Goal: Task Accomplishment & Management: Complete application form

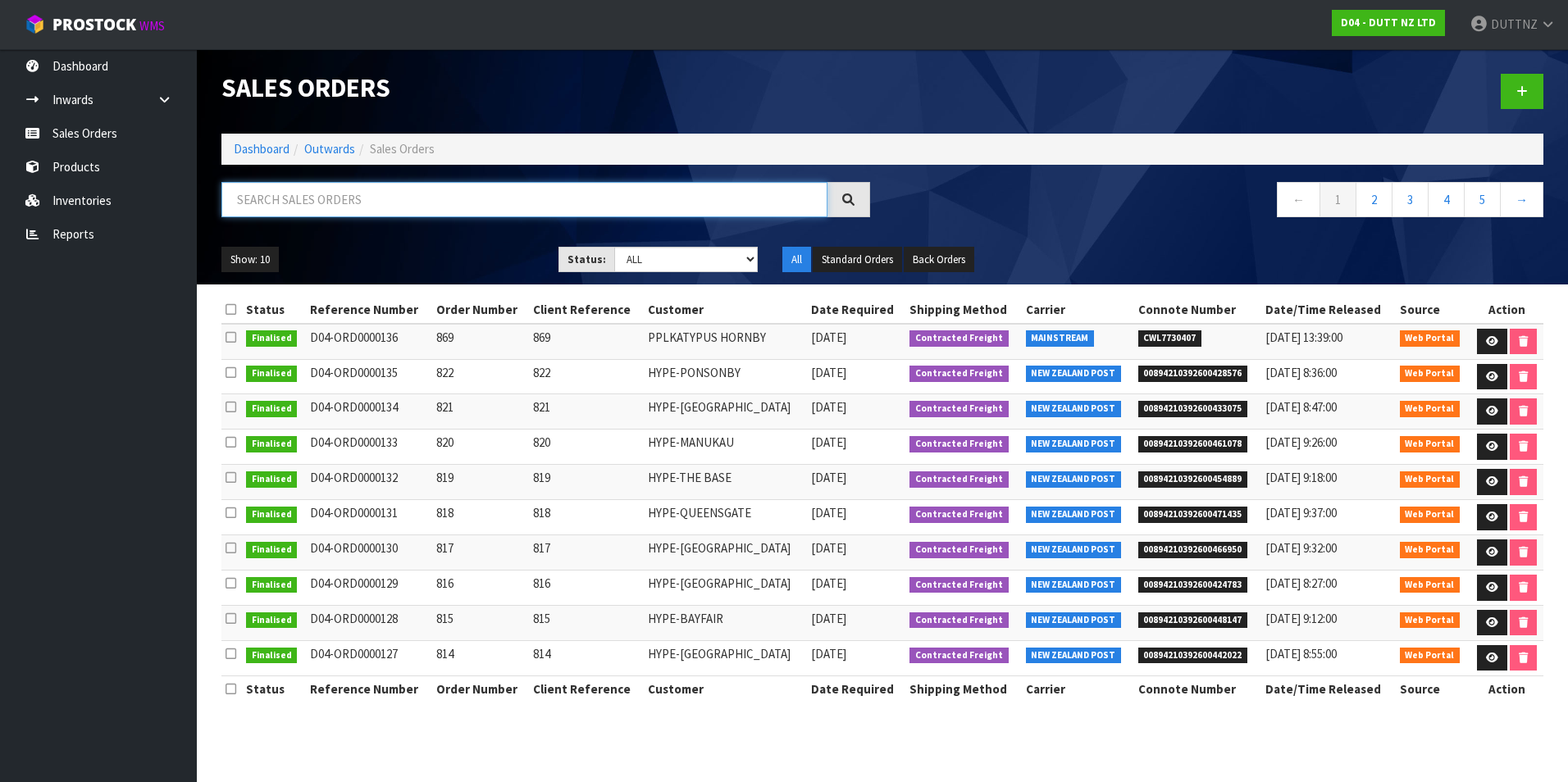
click at [380, 204] on input "text" at bounding box center [524, 199] width 606 height 35
type input "UGG"
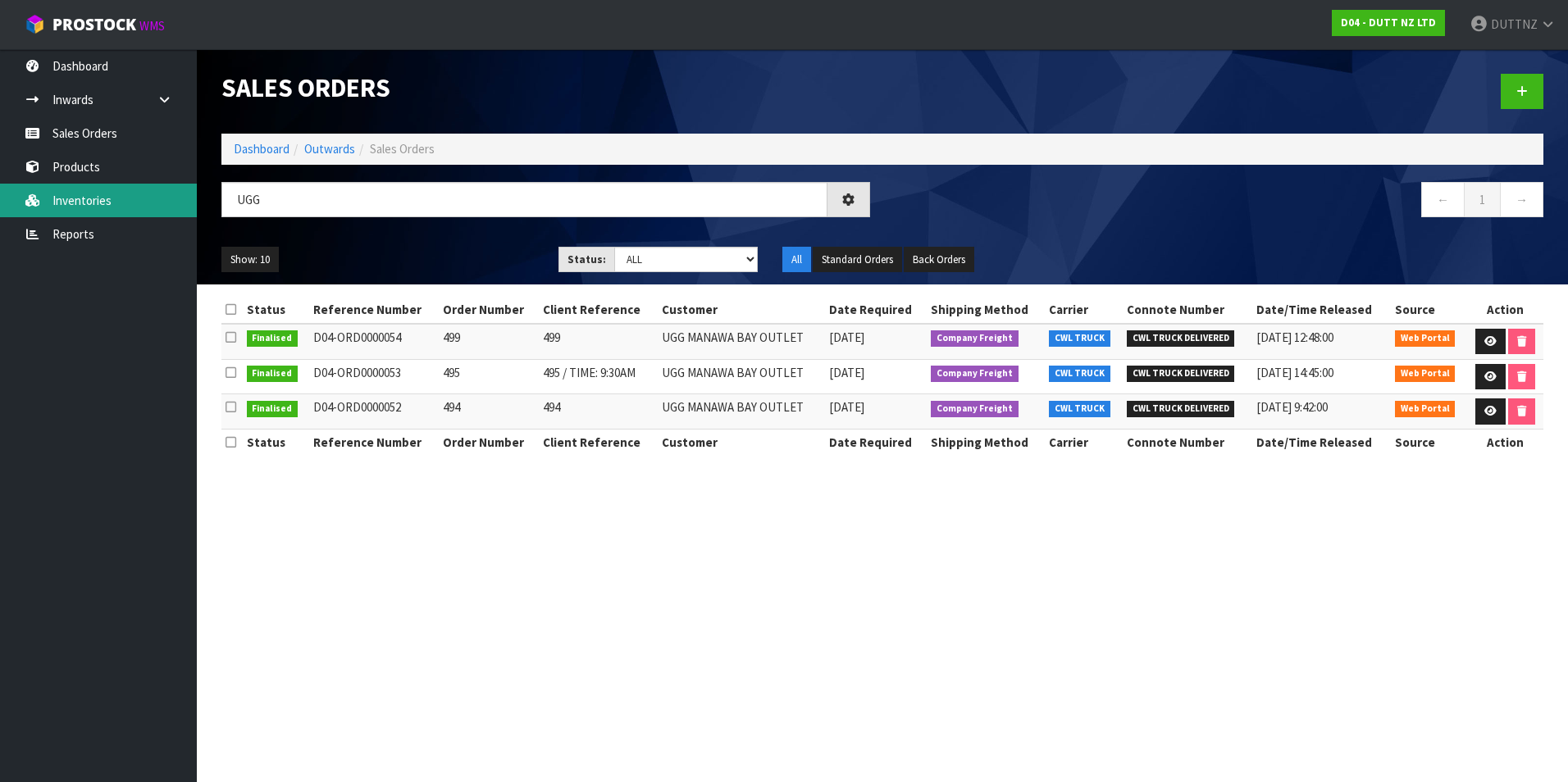
click at [47, 203] on link "Inventories" at bounding box center [98, 200] width 197 height 33
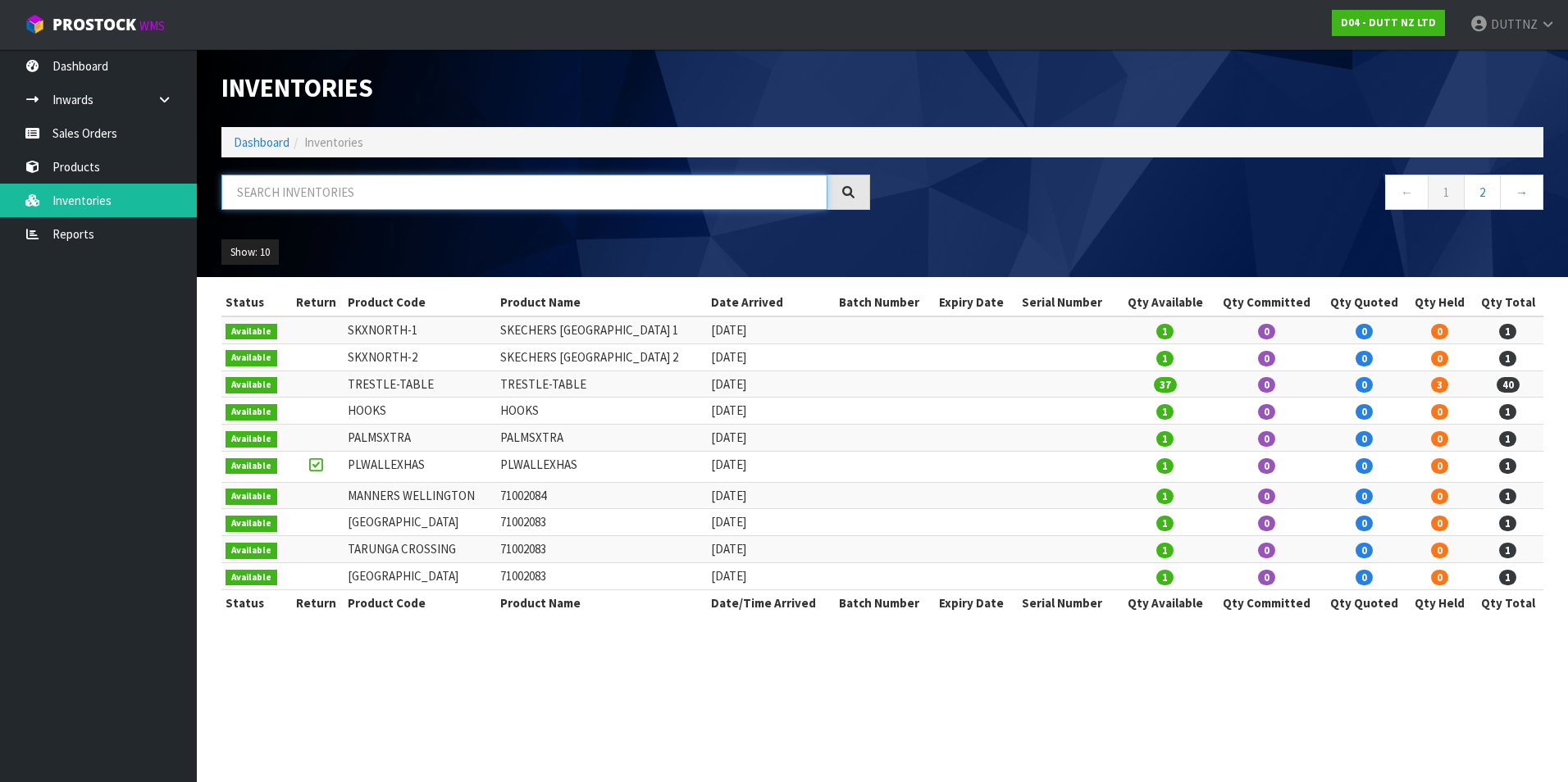
click at [348, 198] on input "text" at bounding box center [524, 192] width 606 height 35
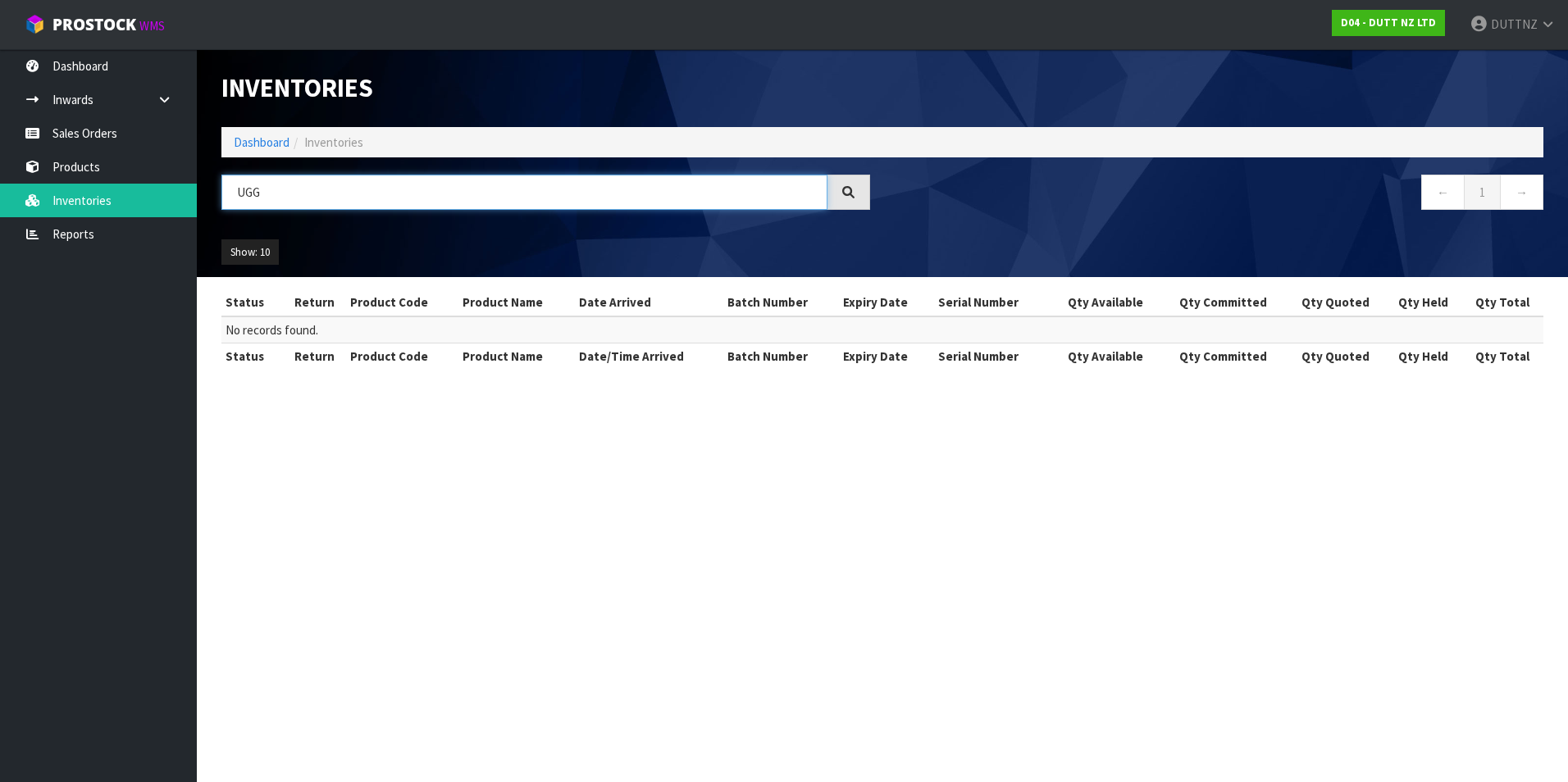
click at [352, 197] on input "UGG" at bounding box center [524, 192] width 606 height 35
paste input "71002364"
click at [471, 192] on input "71002364" at bounding box center [524, 192] width 606 height 35
paste input "FX-5"
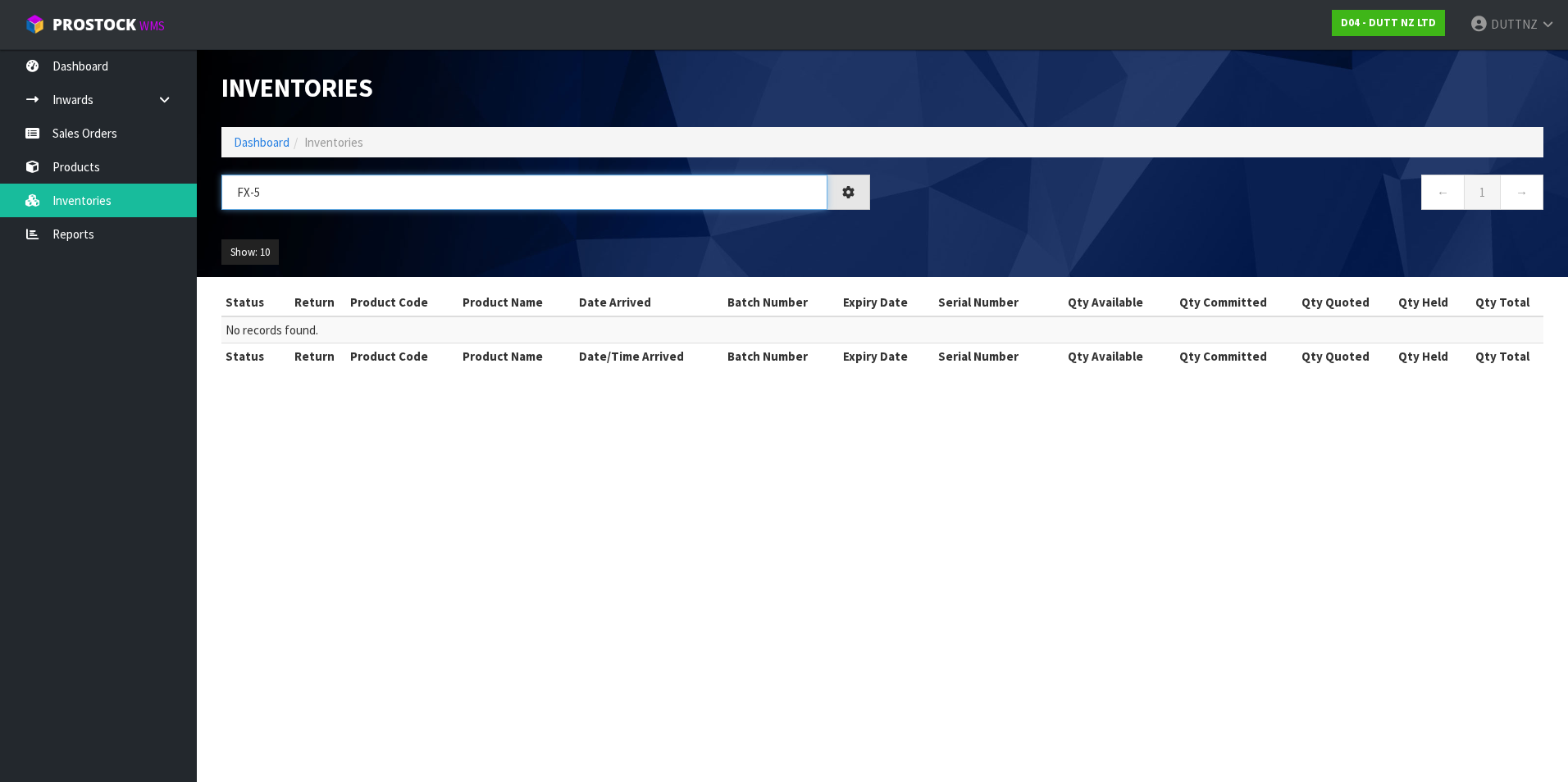
type input "FX-5"
click at [380, 211] on div "FX-5" at bounding box center [545, 198] width 673 height 47
click at [380, 197] on input "FX-5" at bounding box center [524, 192] width 606 height 35
paste input "NSO-00999"
click at [1528, 563] on section "Inventories Dashboard Inventories NSO-00999 ← 1 → Show: 10 5 10 25 50 All Show …" at bounding box center [784, 391] width 1568 height 782
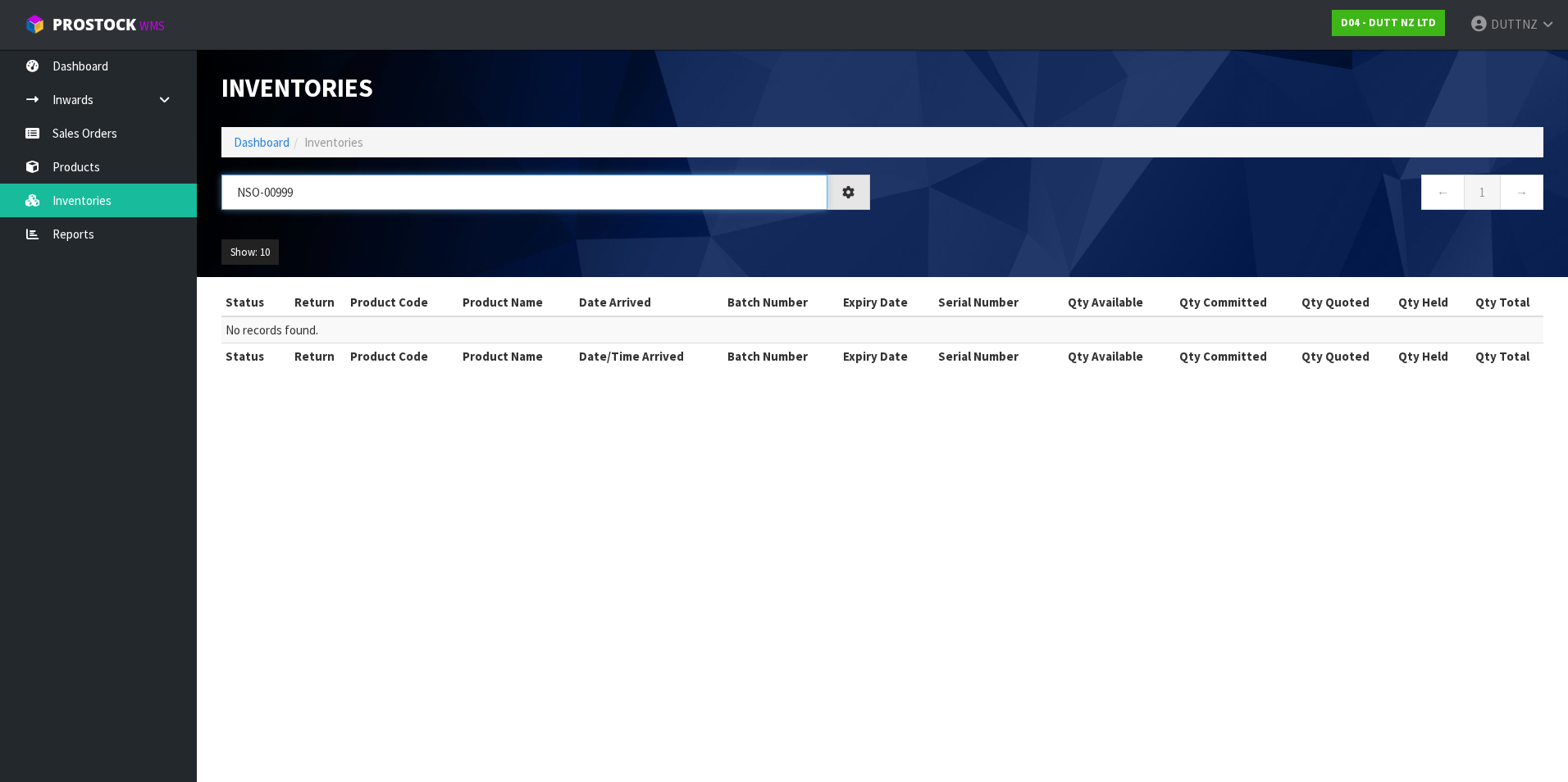
click at [489, 198] on input "NSO-00999" at bounding box center [524, 192] width 606 height 35
click at [493, 198] on input "NSO-00999" at bounding box center [524, 192] width 606 height 35
paste input "71002364"
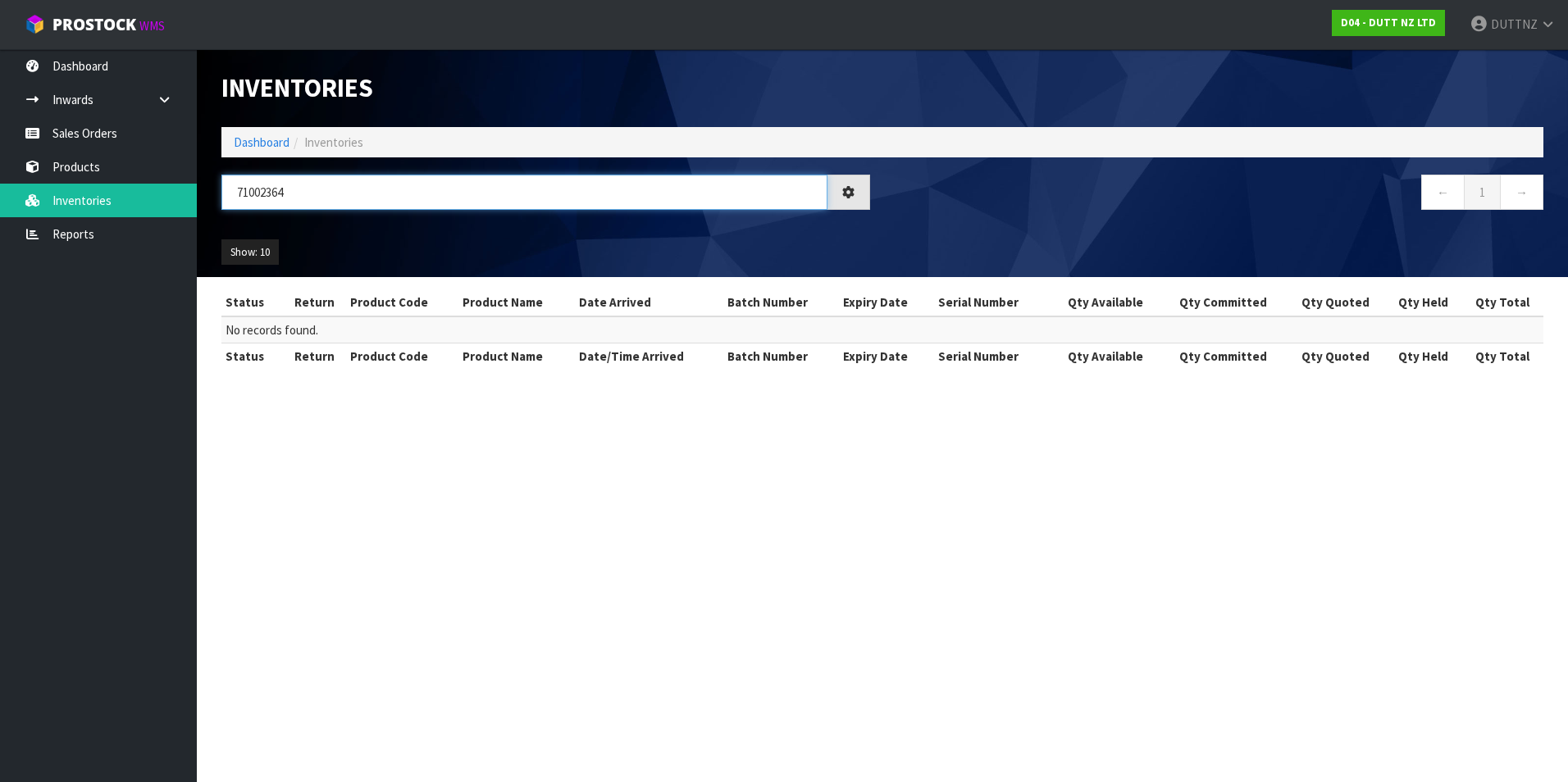
type input "71002364"
click at [83, 174] on link "Products" at bounding box center [98, 167] width 197 height 33
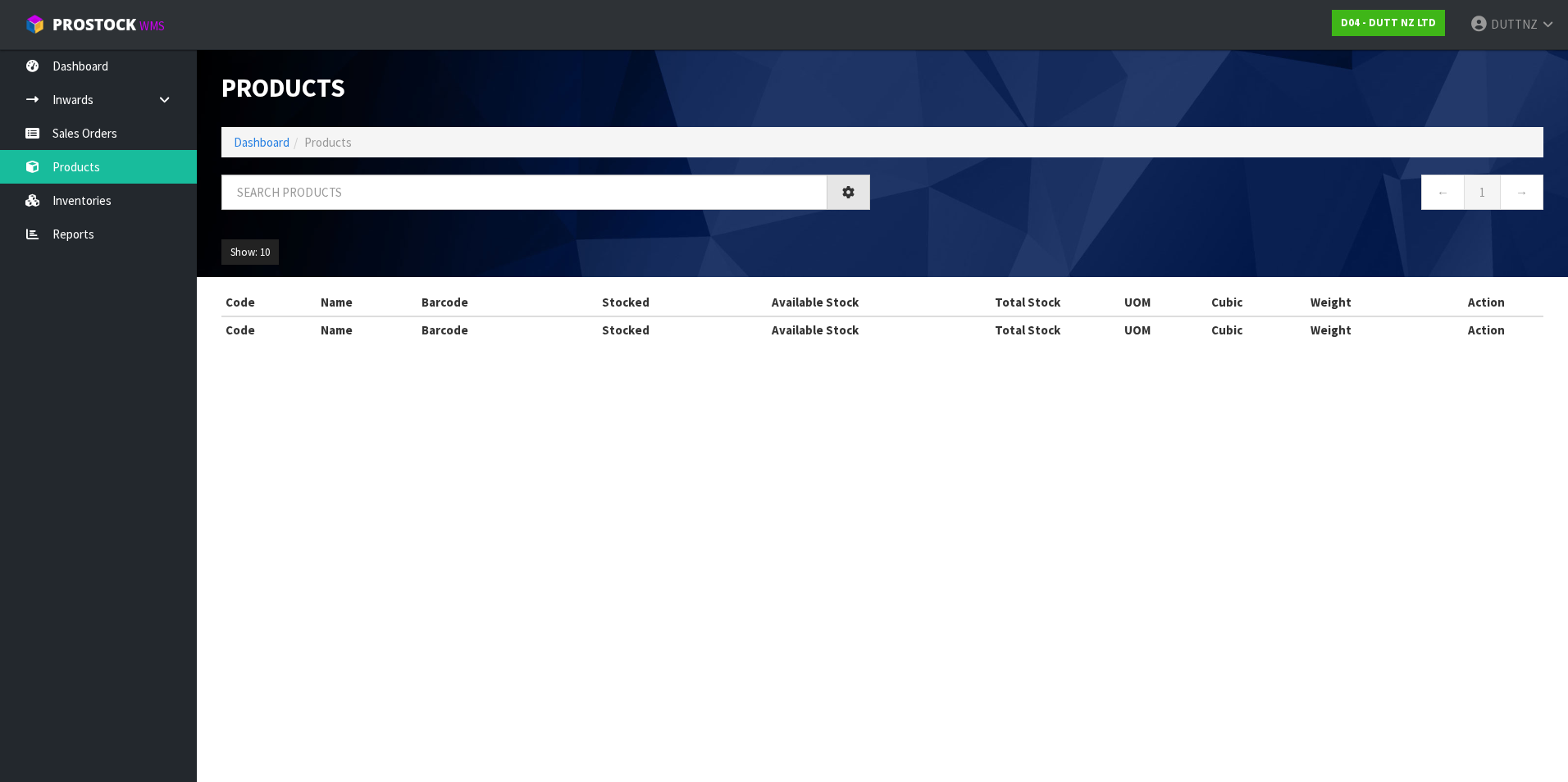
click at [105, 196] on div "Products Import Products Drop file here to import csv template Dashboard Produc…" at bounding box center [784, 186] width 1568 height 372
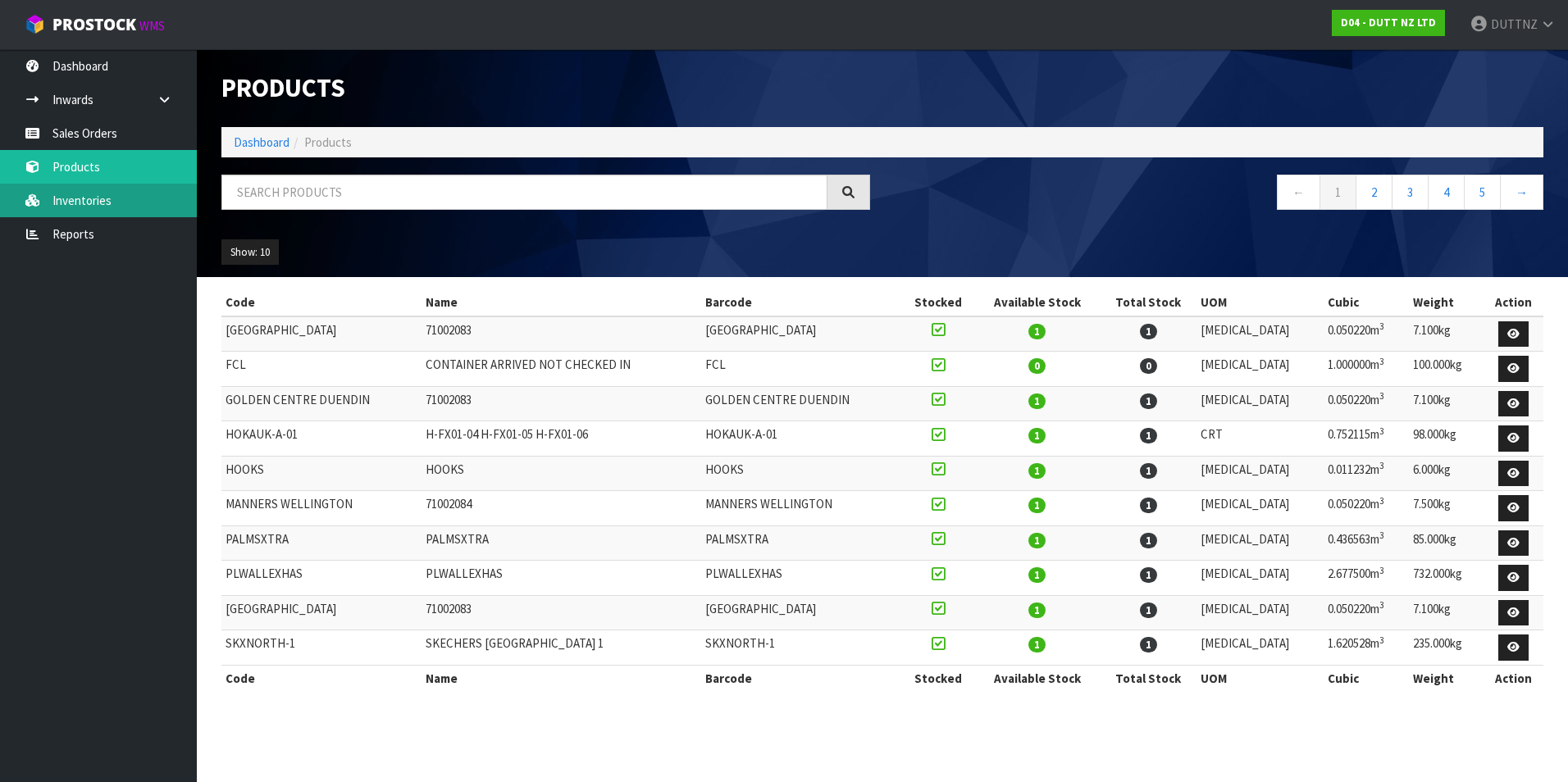
click at [126, 190] on link "Inventories" at bounding box center [98, 200] width 197 height 33
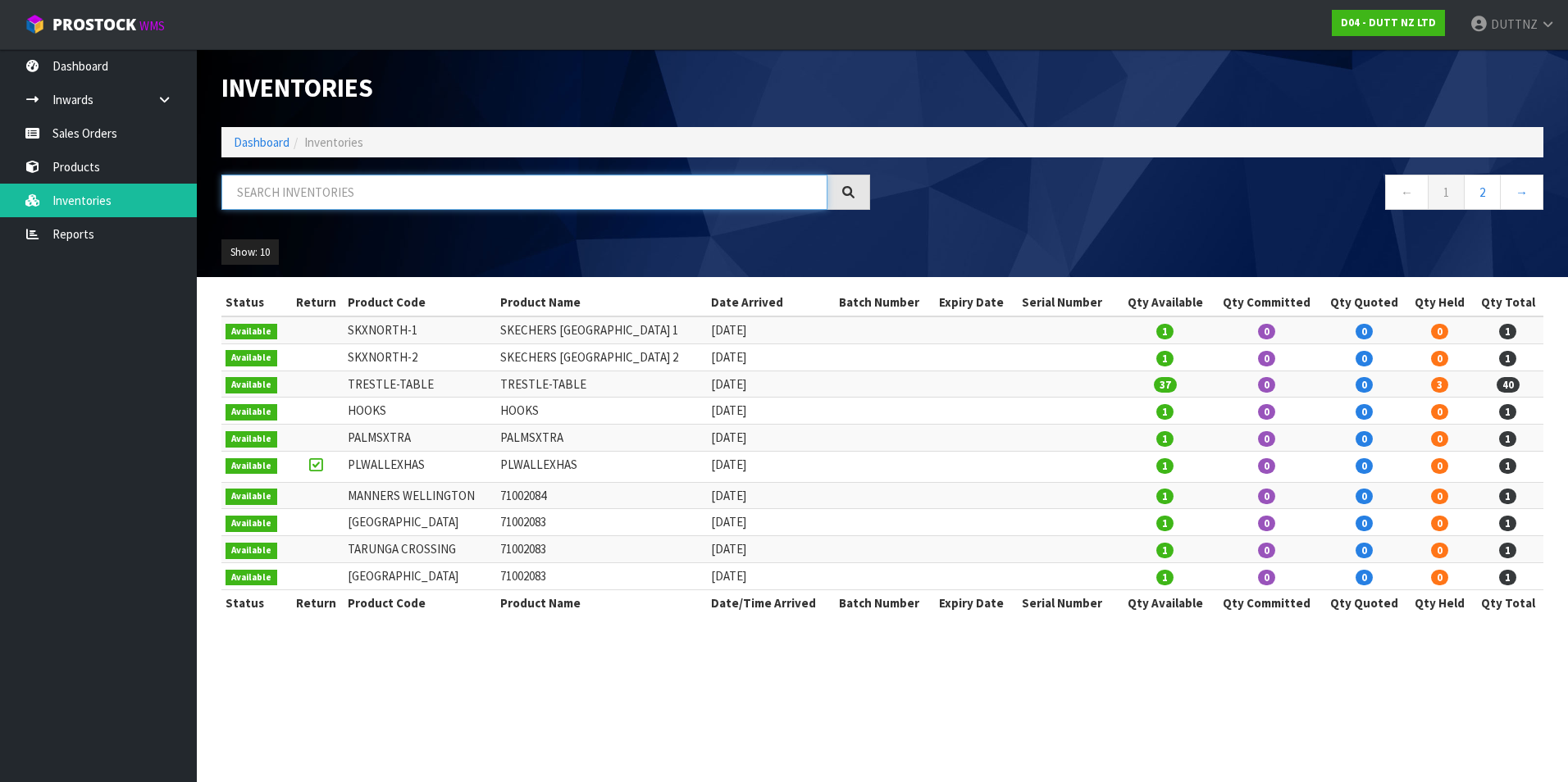
click at [303, 186] on input "text" at bounding box center [524, 192] width 606 height 35
drag, startPoint x: 369, startPoint y: 201, endPoint x: 396, endPoint y: 202, distance: 27.0
click at [371, 200] on input "text" at bounding box center [524, 192] width 606 height 35
paste input "71002368"
type input "71002368"
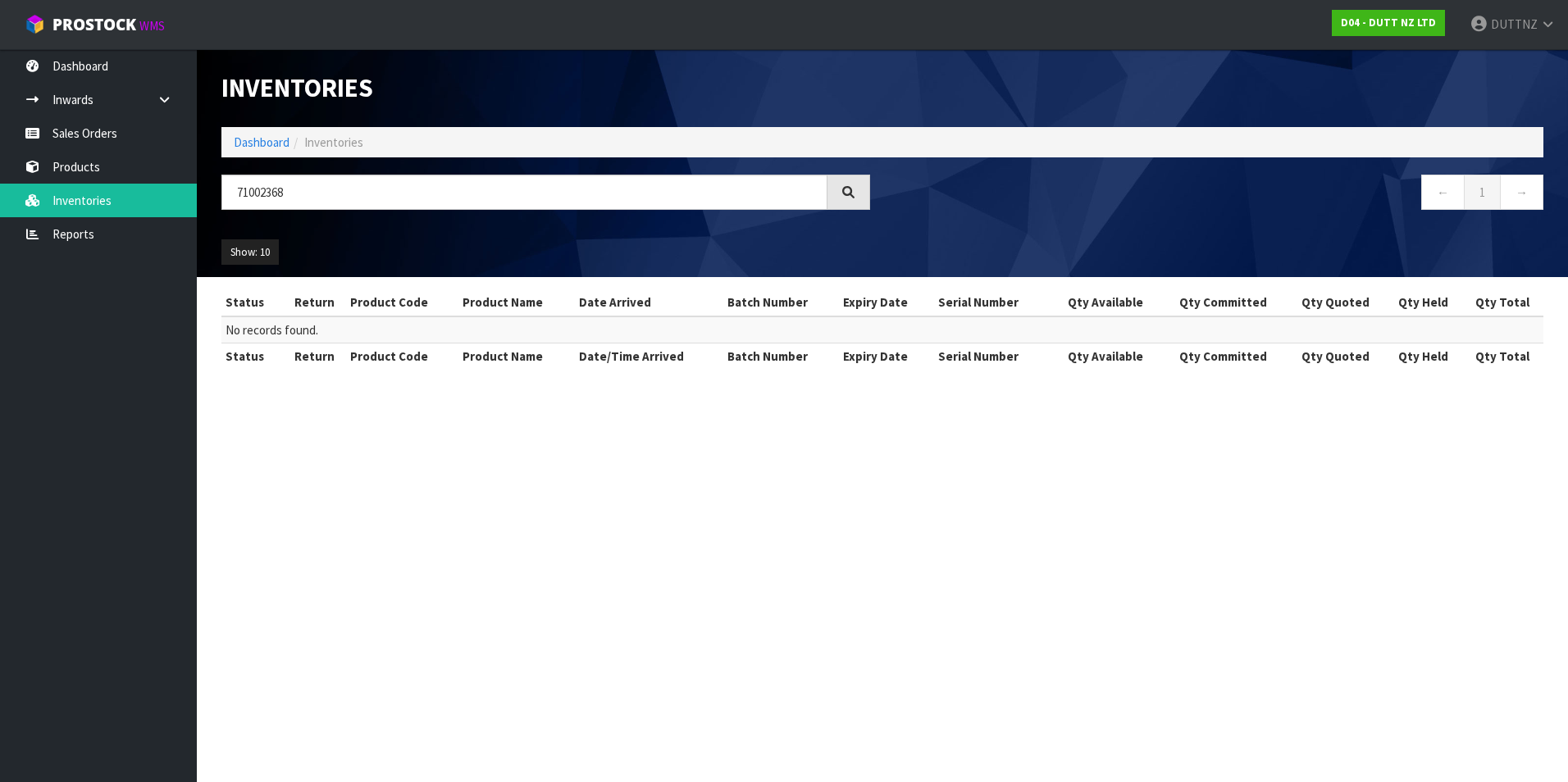
click at [1307, 442] on section "Inventories Dashboard Inventories 71002368 ← 1 → Show: 10 5 10 25 50 All Show S…" at bounding box center [784, 391] width 1568 height 782
click at [382, 193] on input "71002368" at bounding box center [524, 192] width 606 height 35
click at [1412, 22] on strong "D04 - DUTT NZ LTD" at bounding box center [1388, 23] width 95 height 14
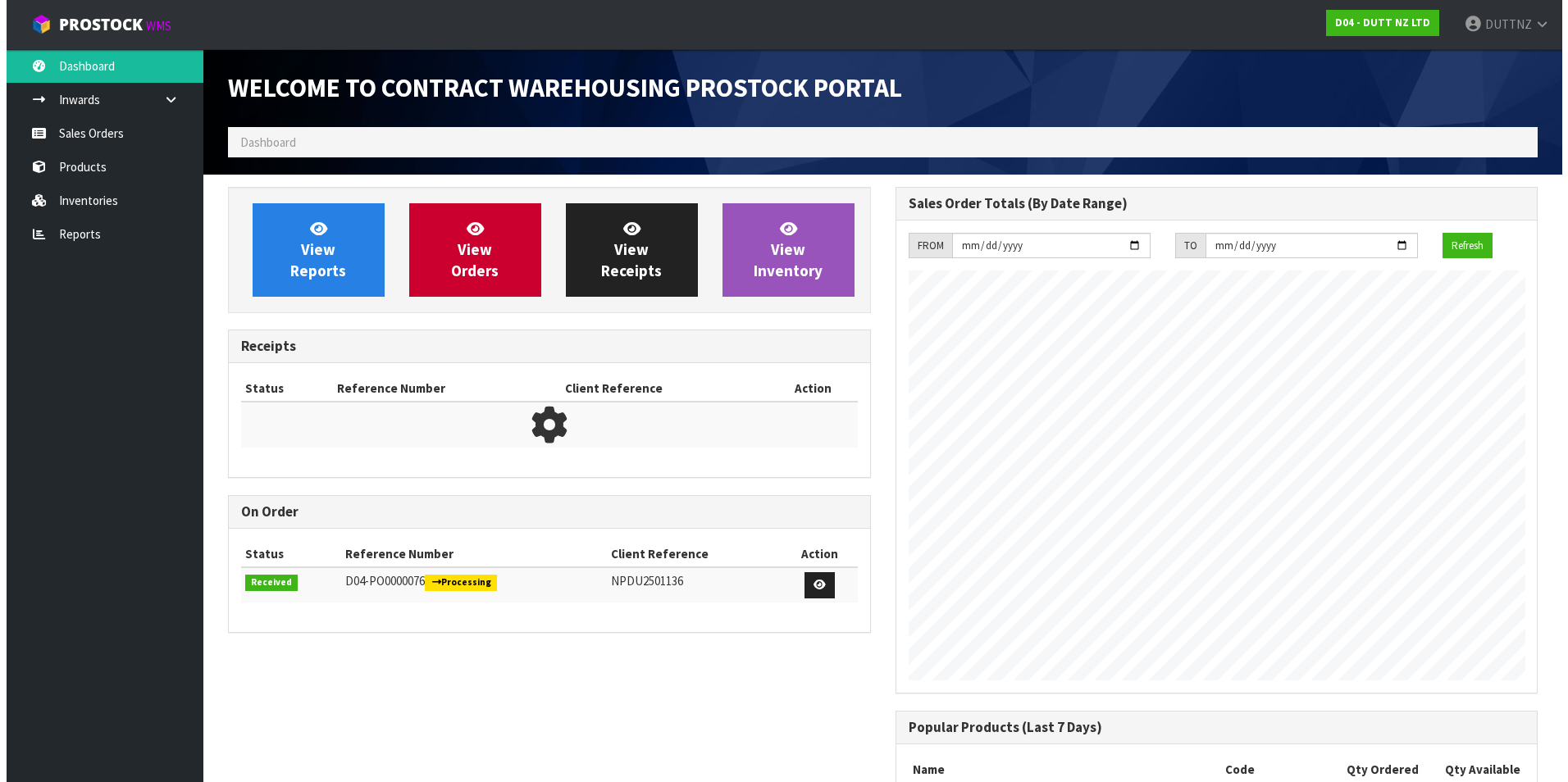
scroll to position [883, 667]
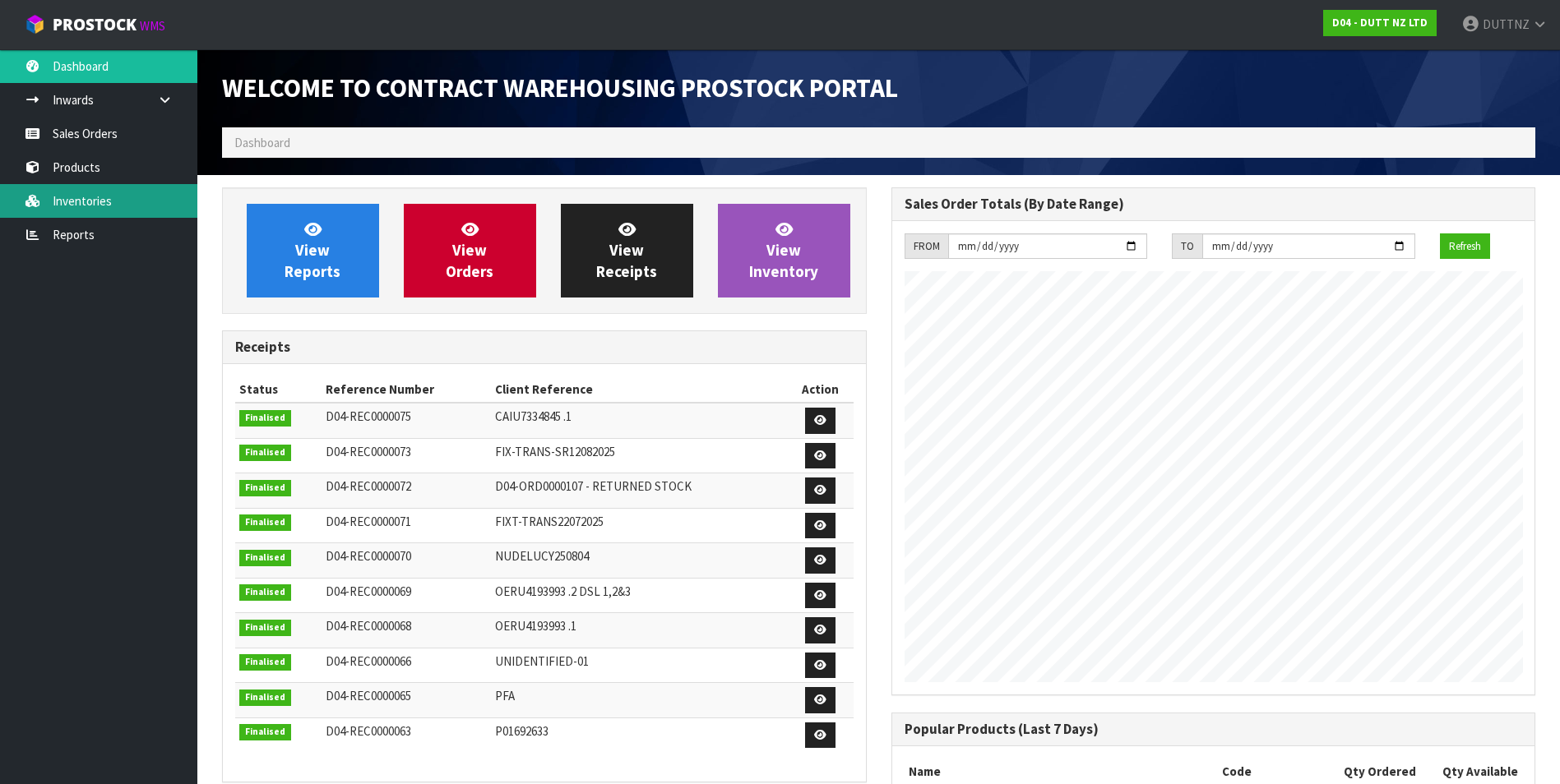
click at [100, 215] on link "Inventories" at bounding box center [99, 201] width 197 height 33
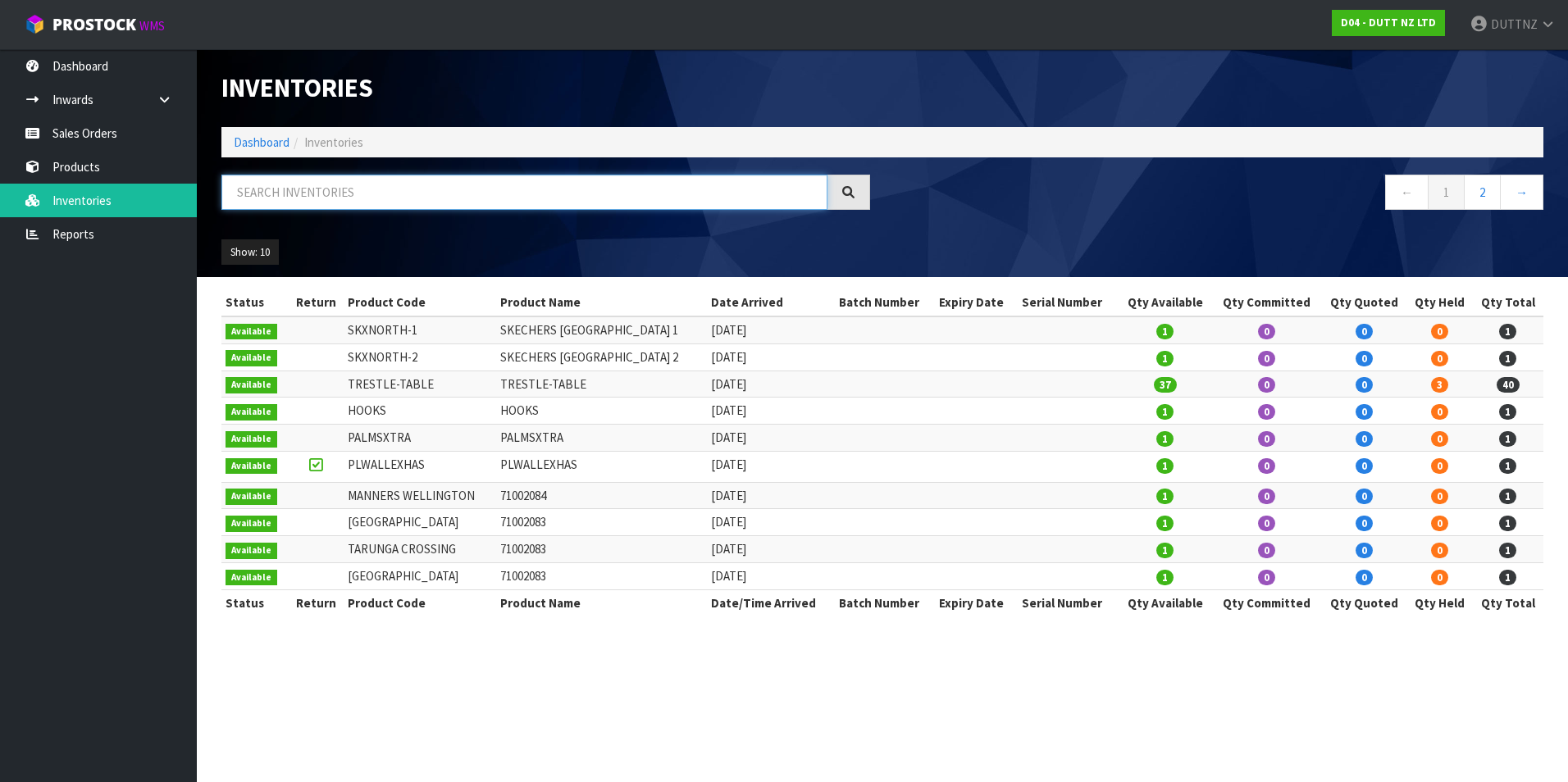
click at [428, 199] on input "text" at bounding box center [524, 192] width 606 height 35
click at [259, 197] on input "text" at bounding box center [524, 192] width 606 height 35
paste input "71002364"
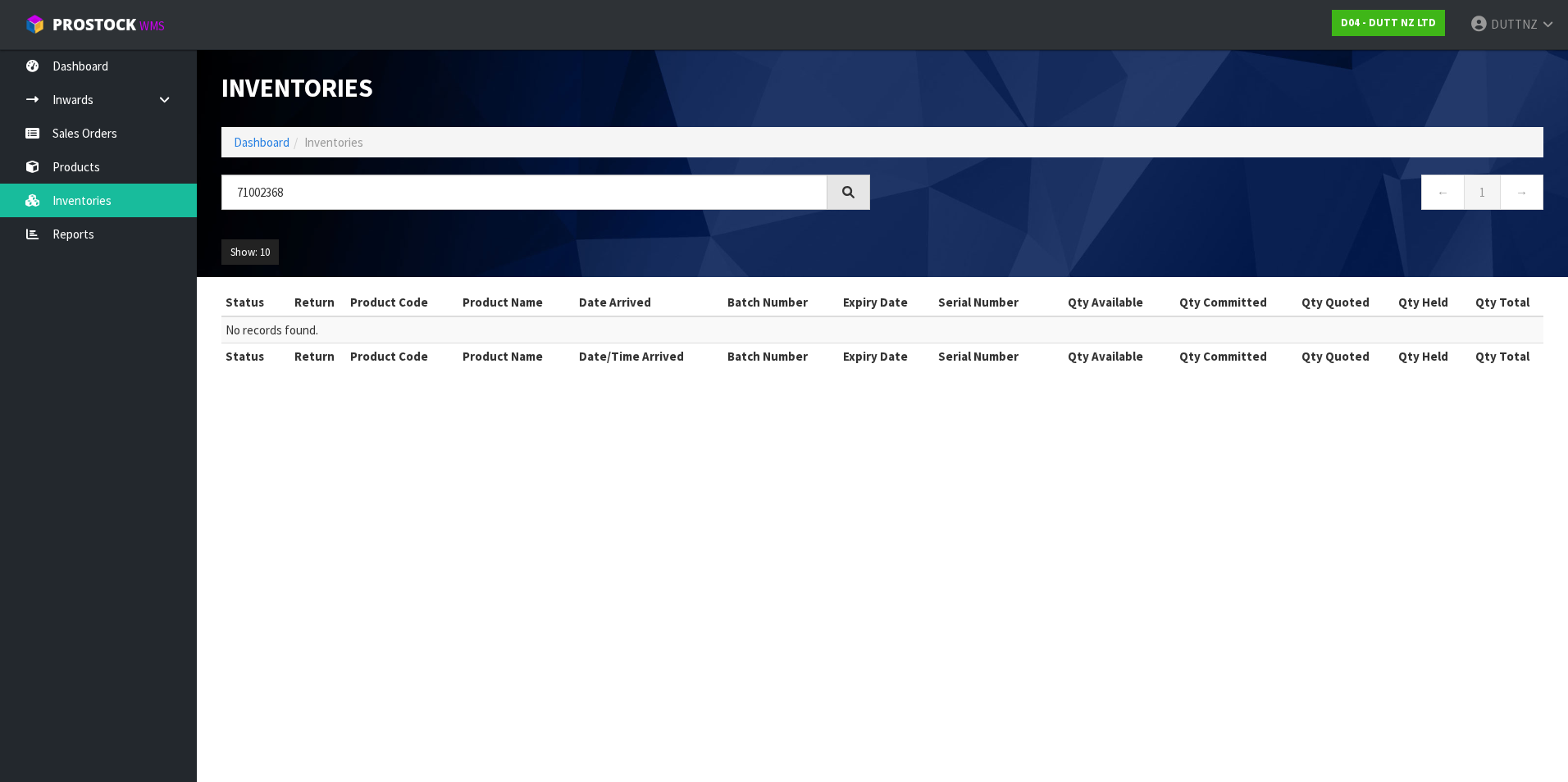
click at [856, 199] on div at bounding box center [849, 192] width 43 height 35
click at [851, 192] on icon at bounding box center [848, 192] width 12 height 12
click at [850, 197] on icon at bounding box center [848, 192] width 12 height 12
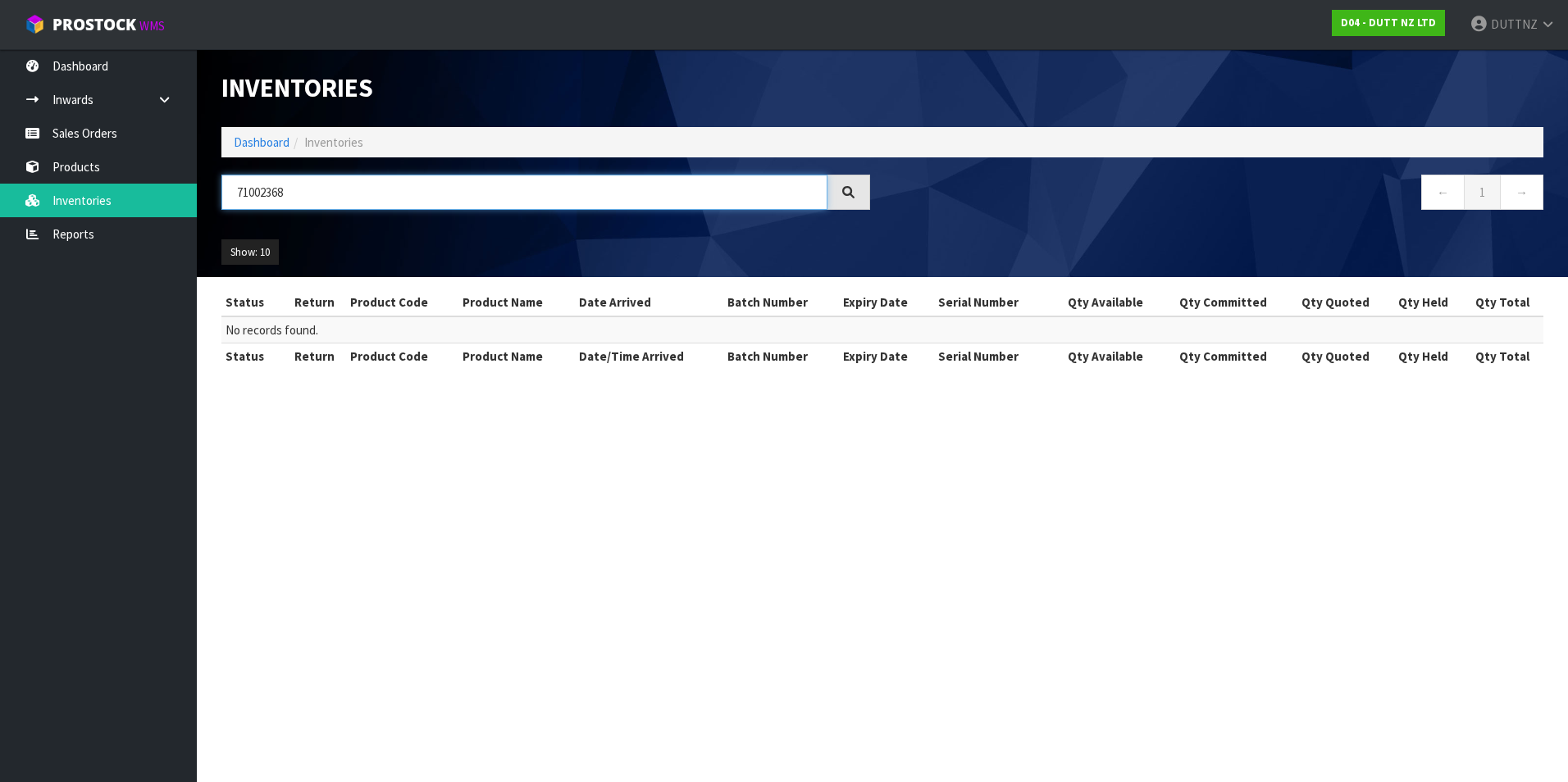
click at [440, 198] on input "71002368" at bounding box center [524, 192] width 606 height 35
type input "71002"
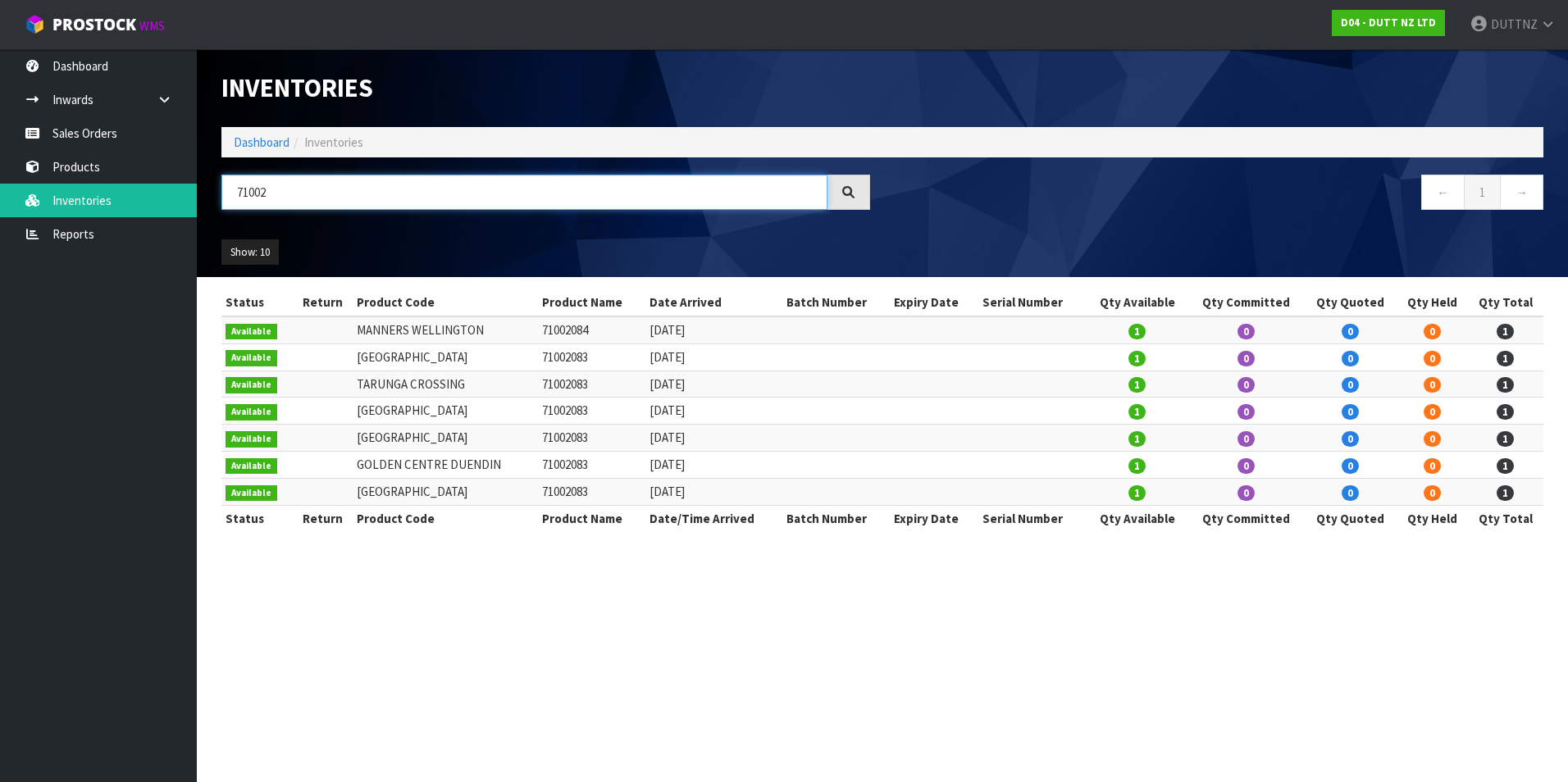
click at [594, 193] on input "71002" at bounding box center [524, 192] width 606 height 35
paste input "71002366"
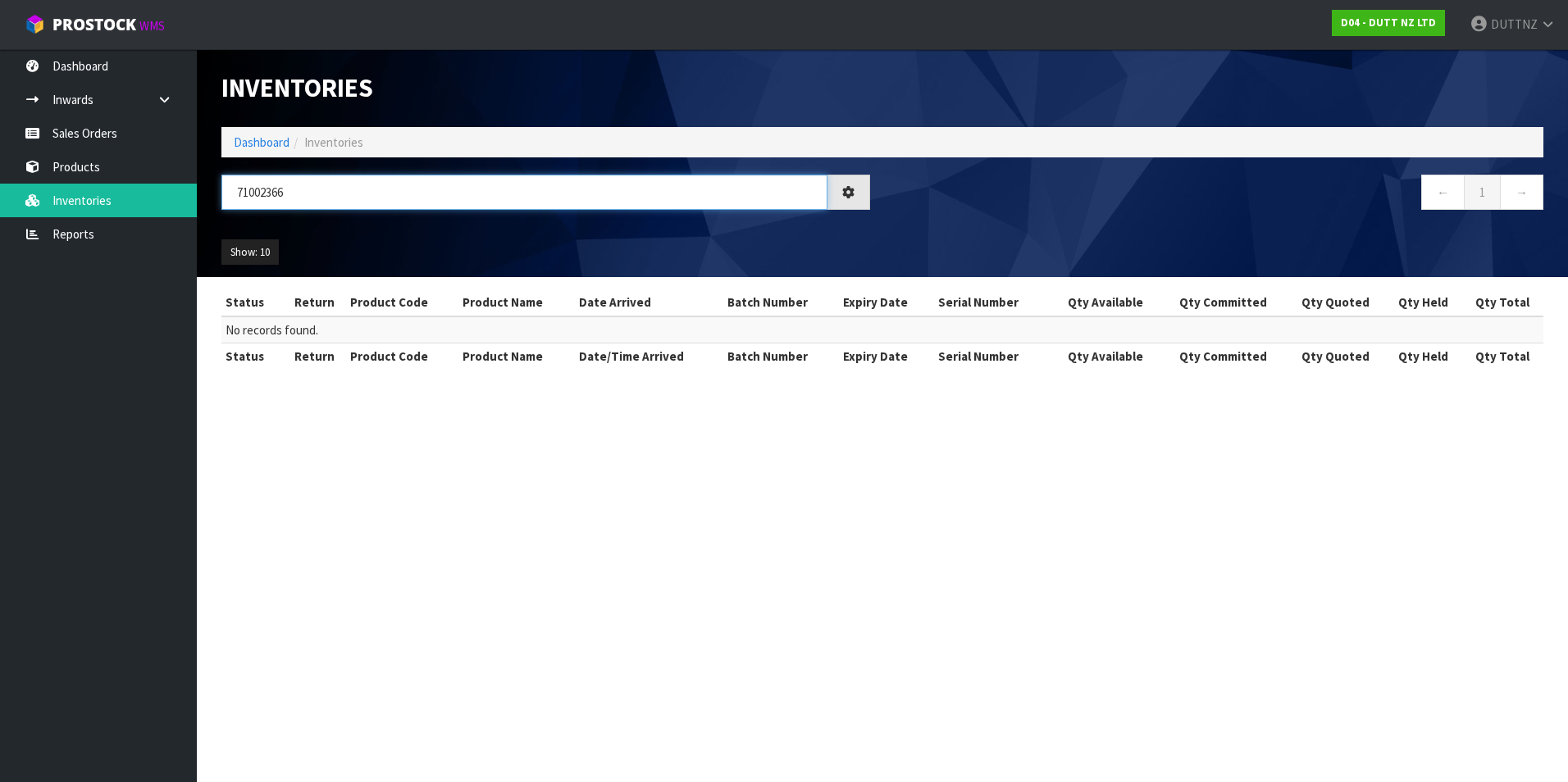
type input "71002366"
click at [80, 133] on link "Sales Orders" at bounding box center [98, 133] width 197 height 33
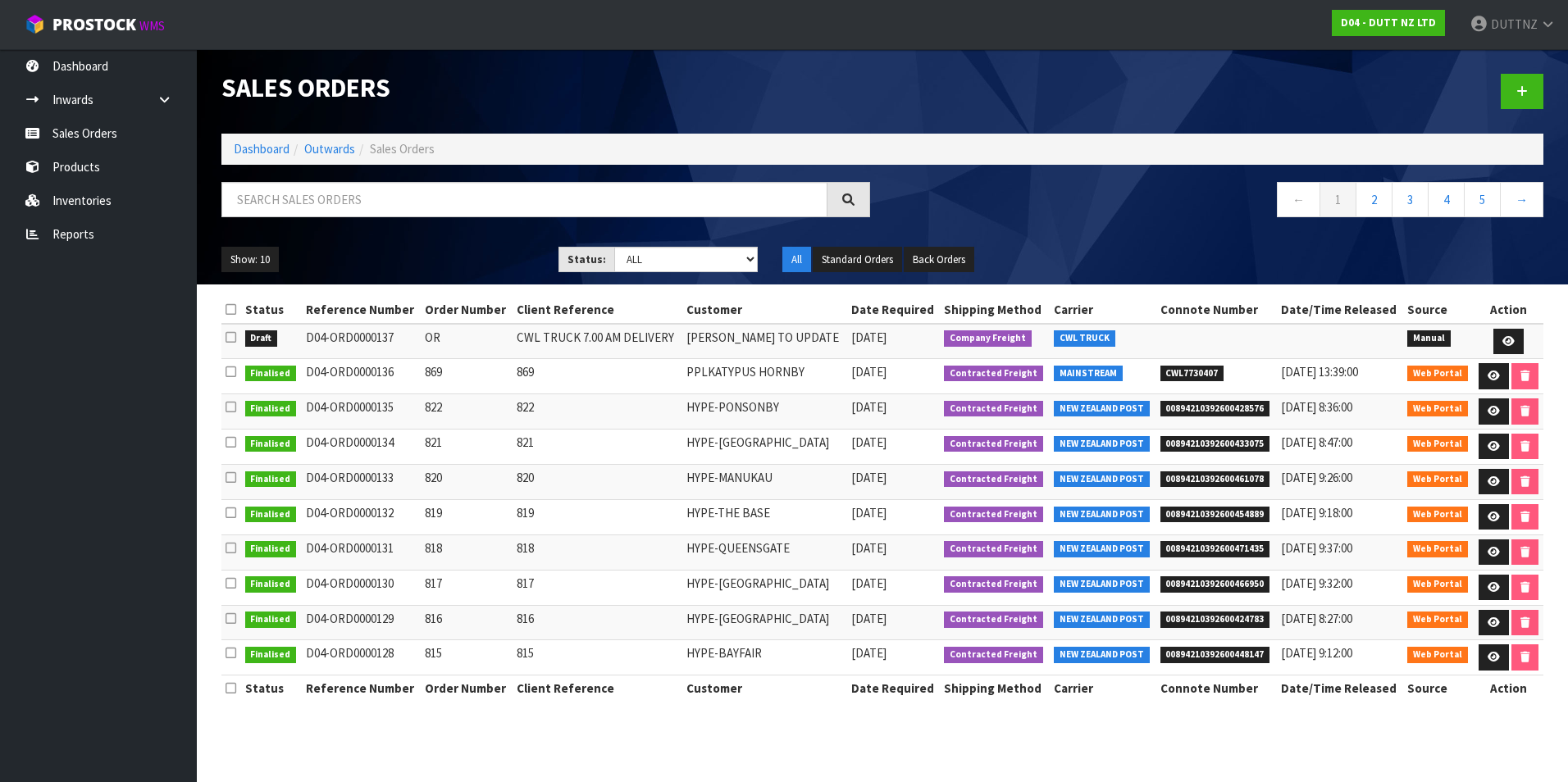
click at [369, 328] on td "D04-ORD0000137" at bounding box center [361, 341] width 119 height 35
click at [1509, 341] on icon at bounding box center [1508, 341] width 12 height 11
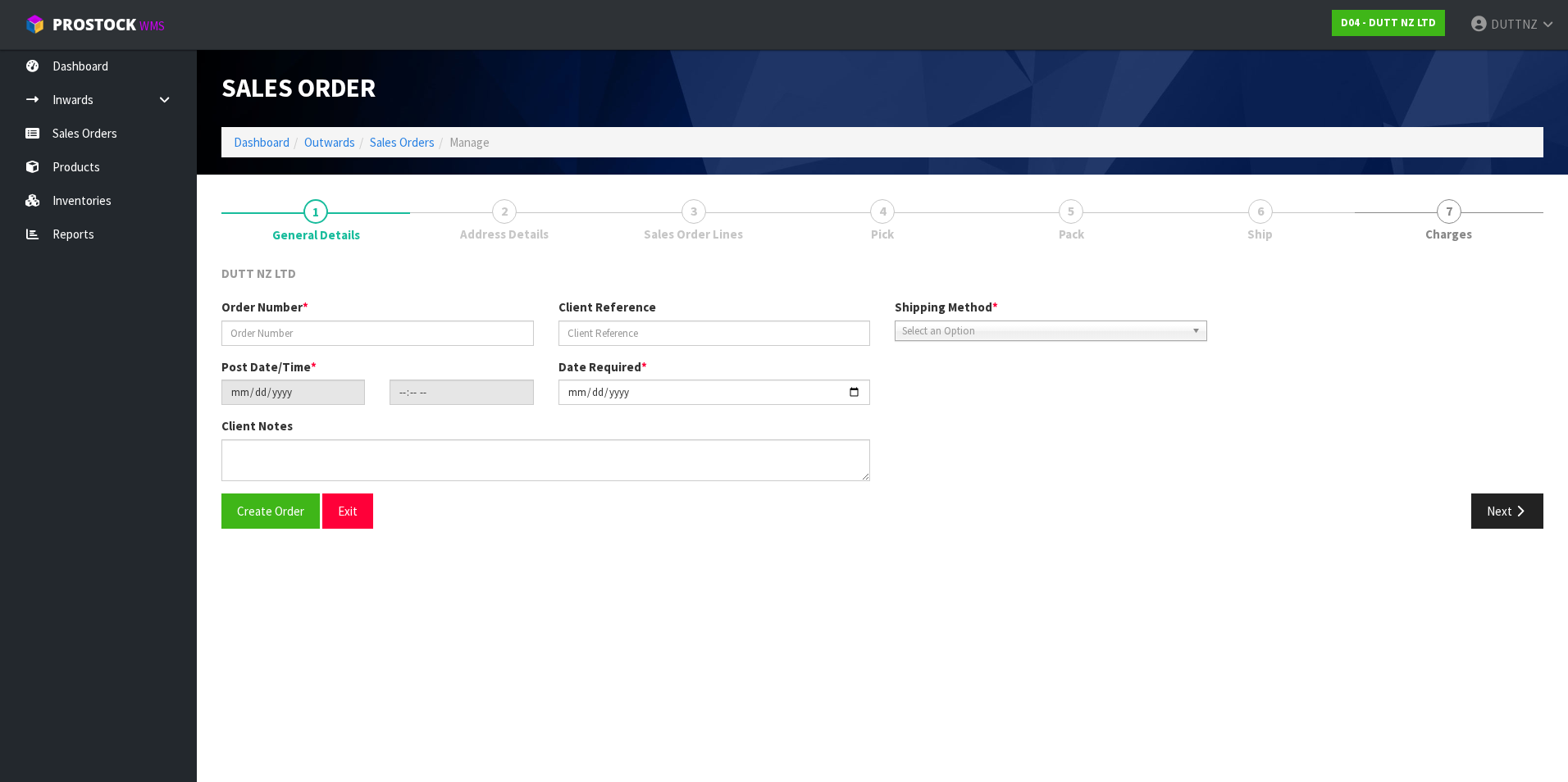
type input "OR"
type input "CWL TRUCK 7.00 AM DELIVERY"
type input "[DATE]"
type input "12:29:00.000"
type input "[DATE]"
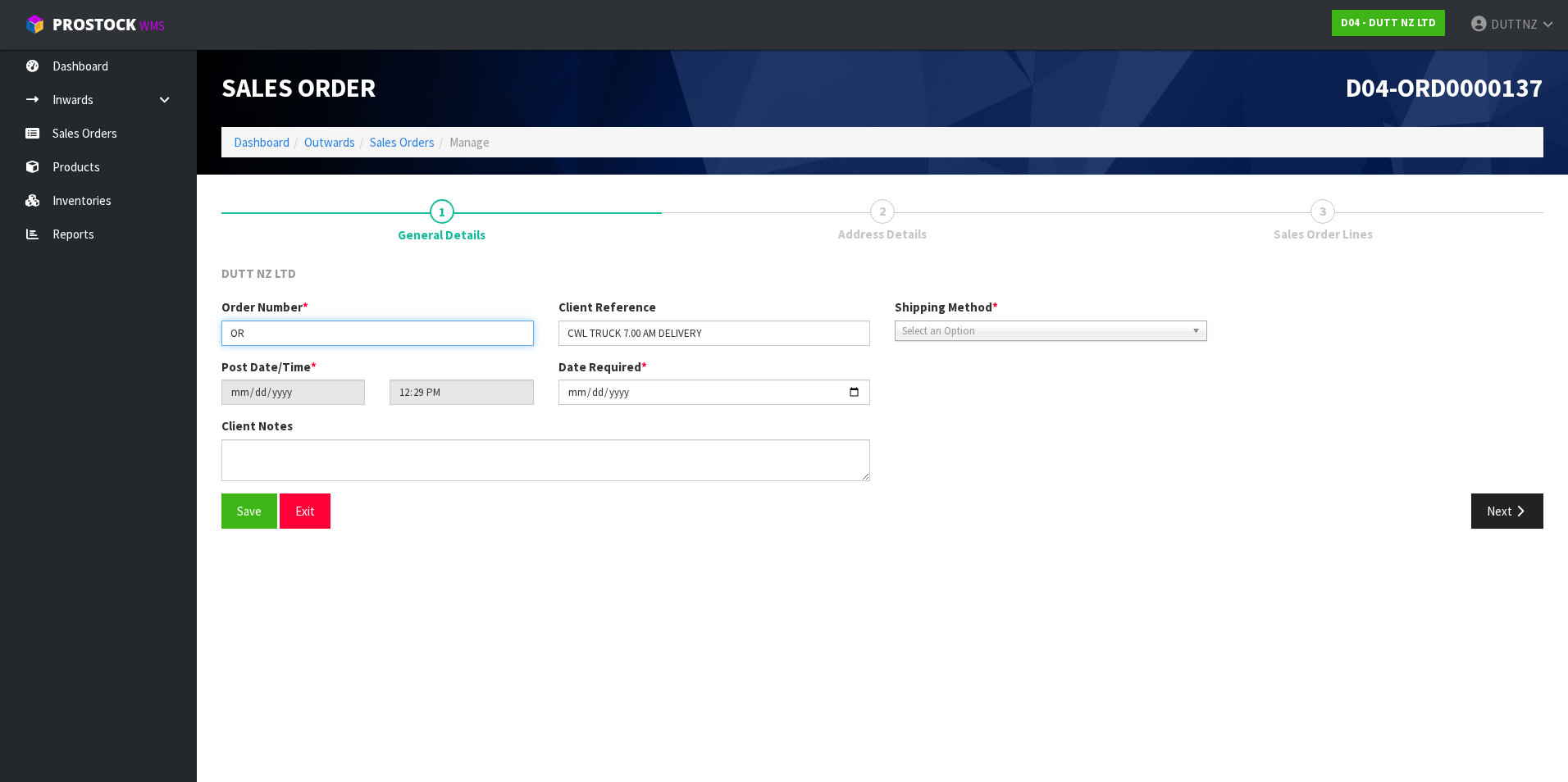
click at [356, 331] on input "OR" at bounding box center [378, 333] width 313 height 25
drag, startPoint x: 301, startPoint y: 334, endPoint x: 19, endPoint y: 328, distance: 282.1
click at [21, 328] on body "Toggle navigation ProStock WMS D04 - DUTT NZ LTD DUTTNZ Logout Dashboard Inward…" at bounding box center [784, 391] width 1568 height 782
click at [273, 336] on input "text" at bounding box center [378, 333] width 313 height 25
paste input "871"
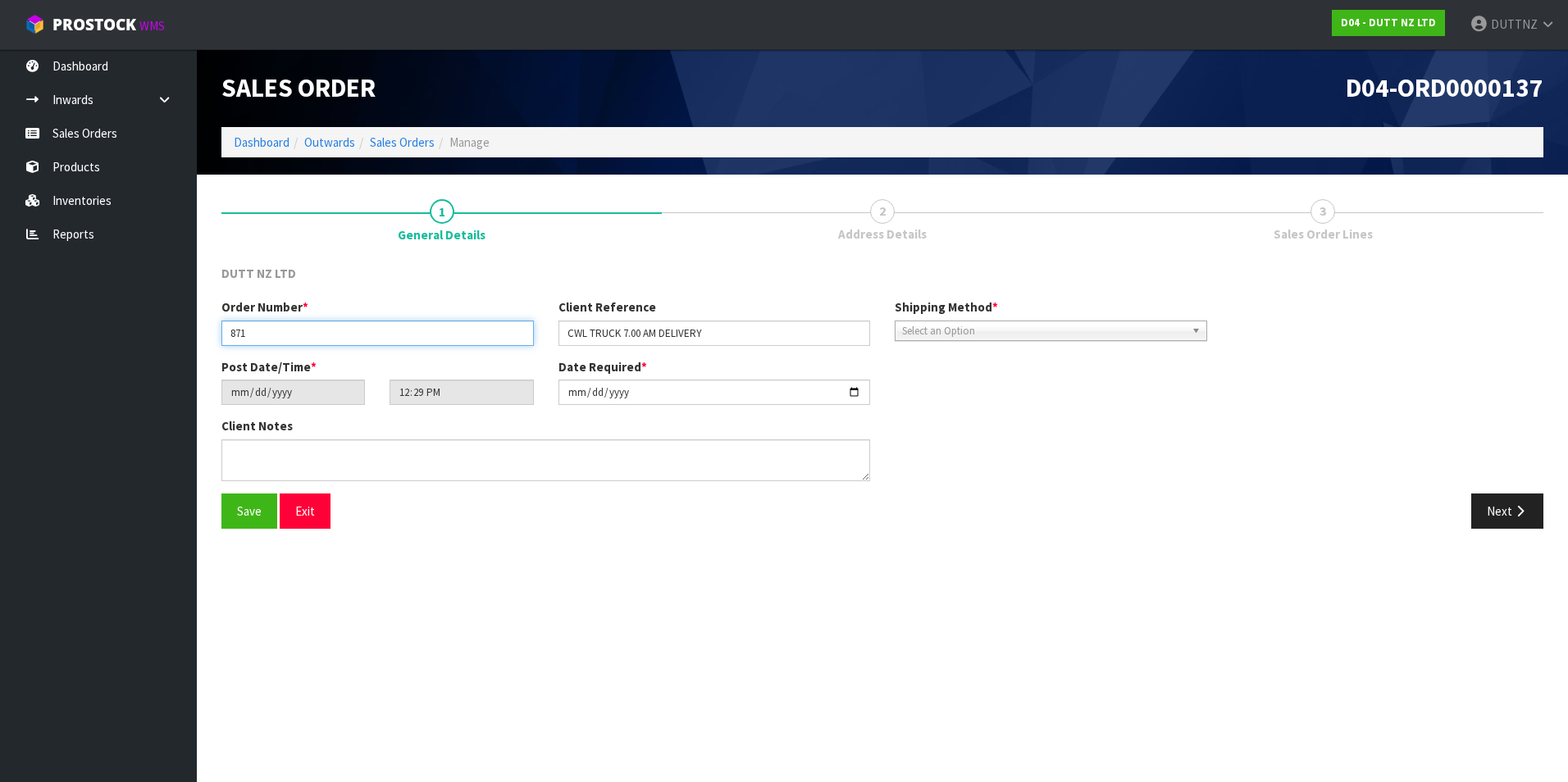
type input "871"
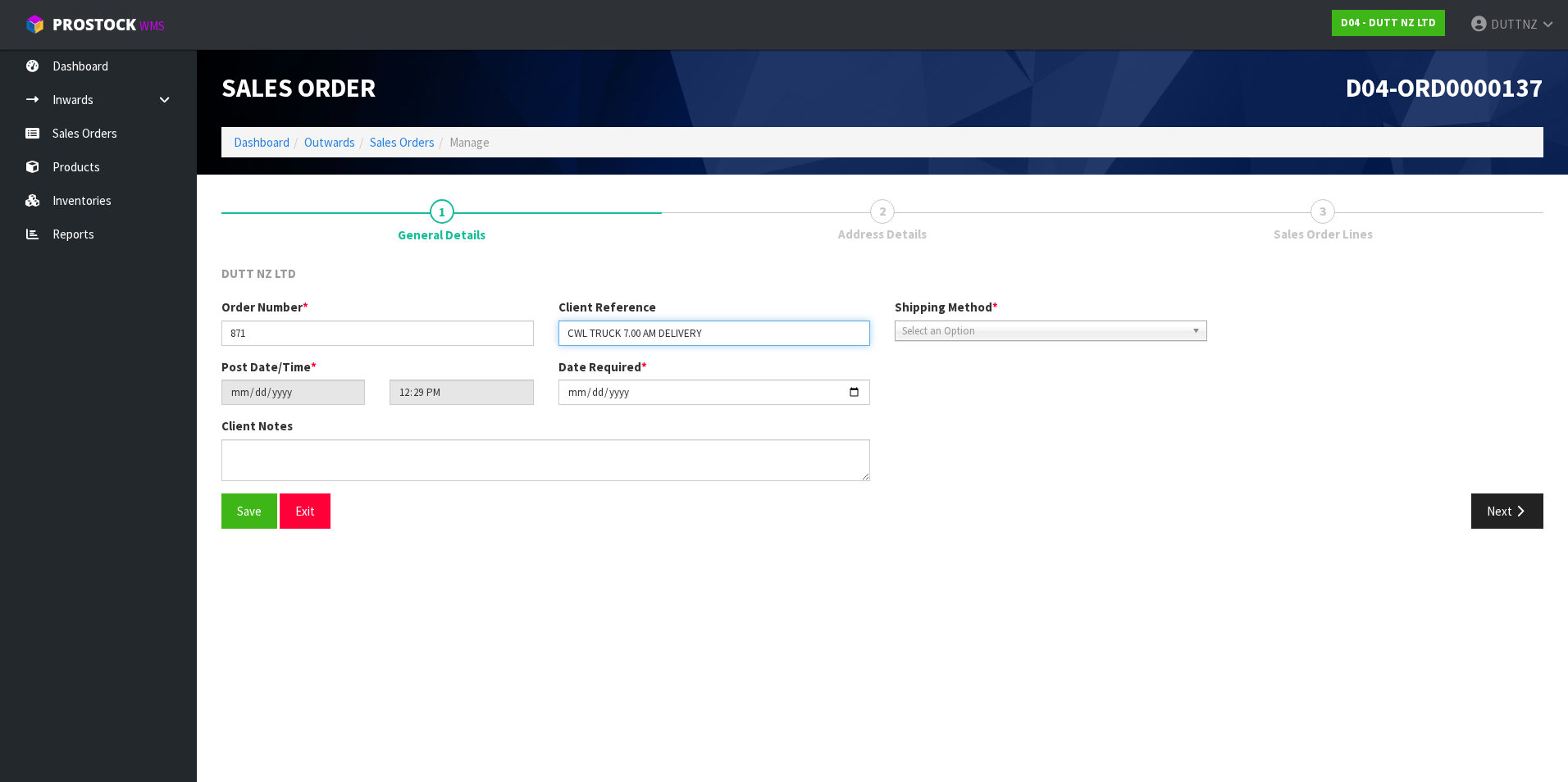
click at [735, 341] on input "CWL TRUCK 7.00 AM DELIVERY" at bounding box center [715, 333] width 313 height 25
paste input "871"
type input "871"
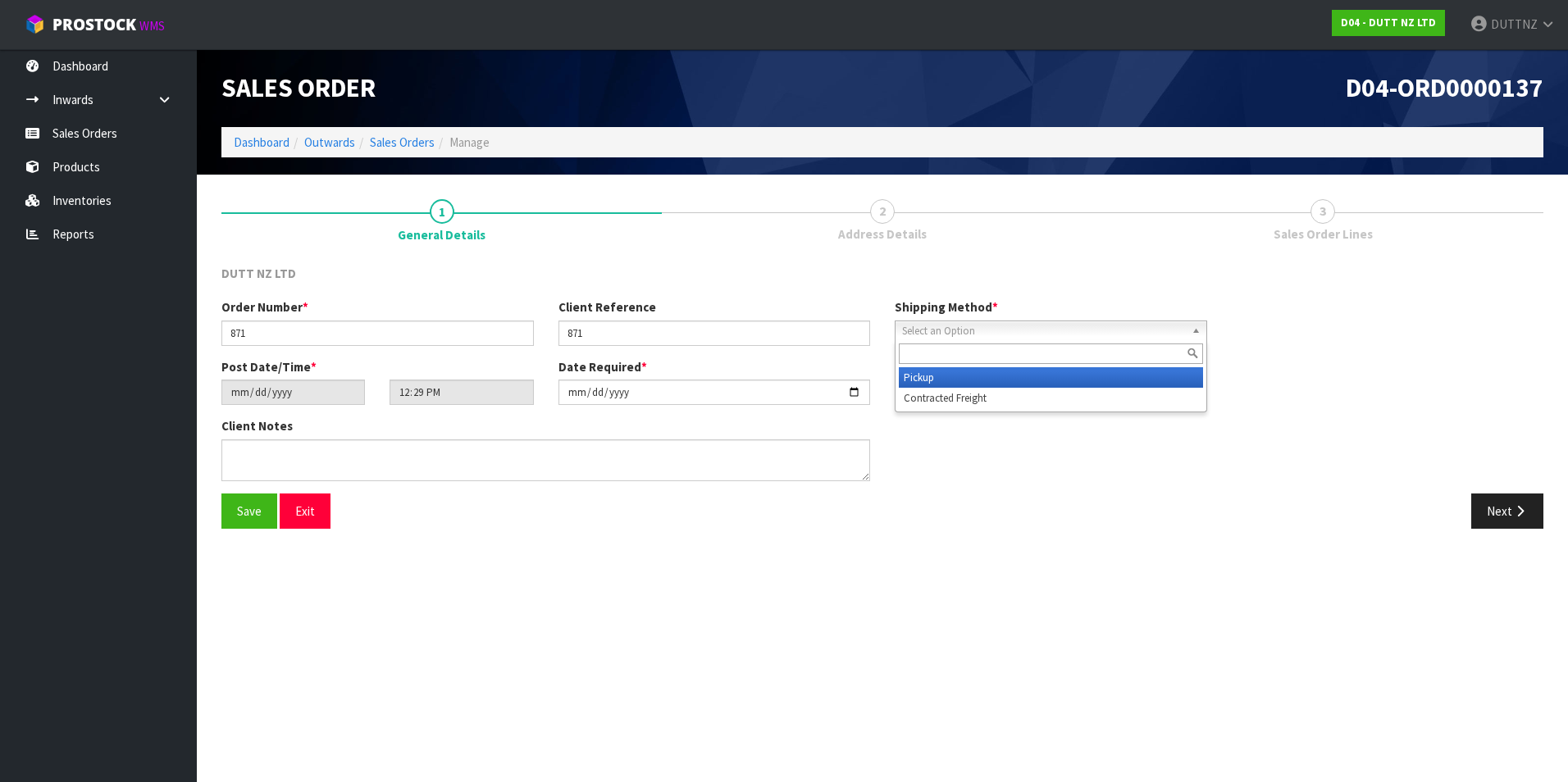
click at [1035, 339] on span "Select an Option" at bounding box center [1044, 331] width 283 height 19
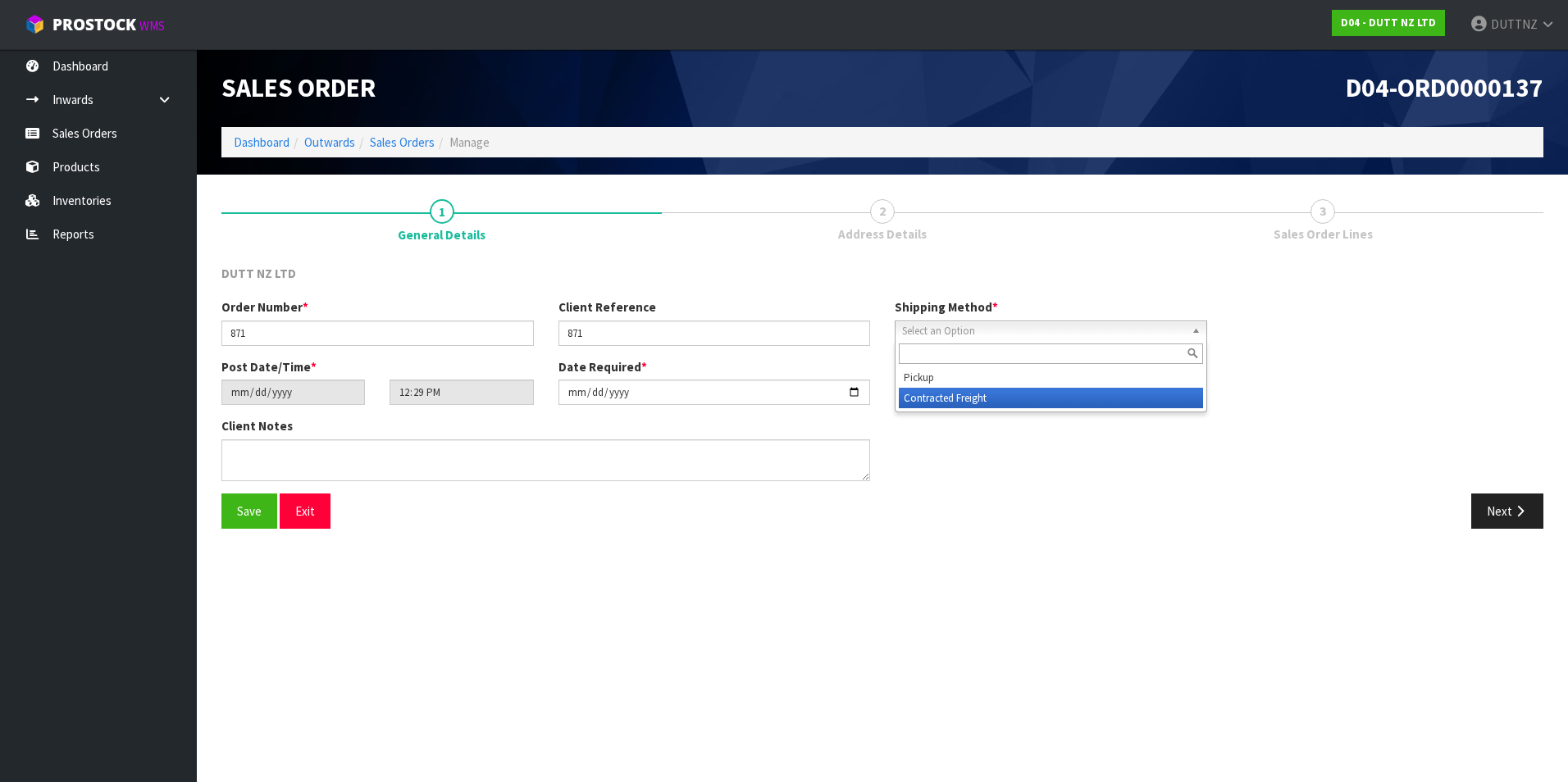
click at [1025, 399] on li "Contracted Freight" at bounding box center [1051, 398] width 305 height 20
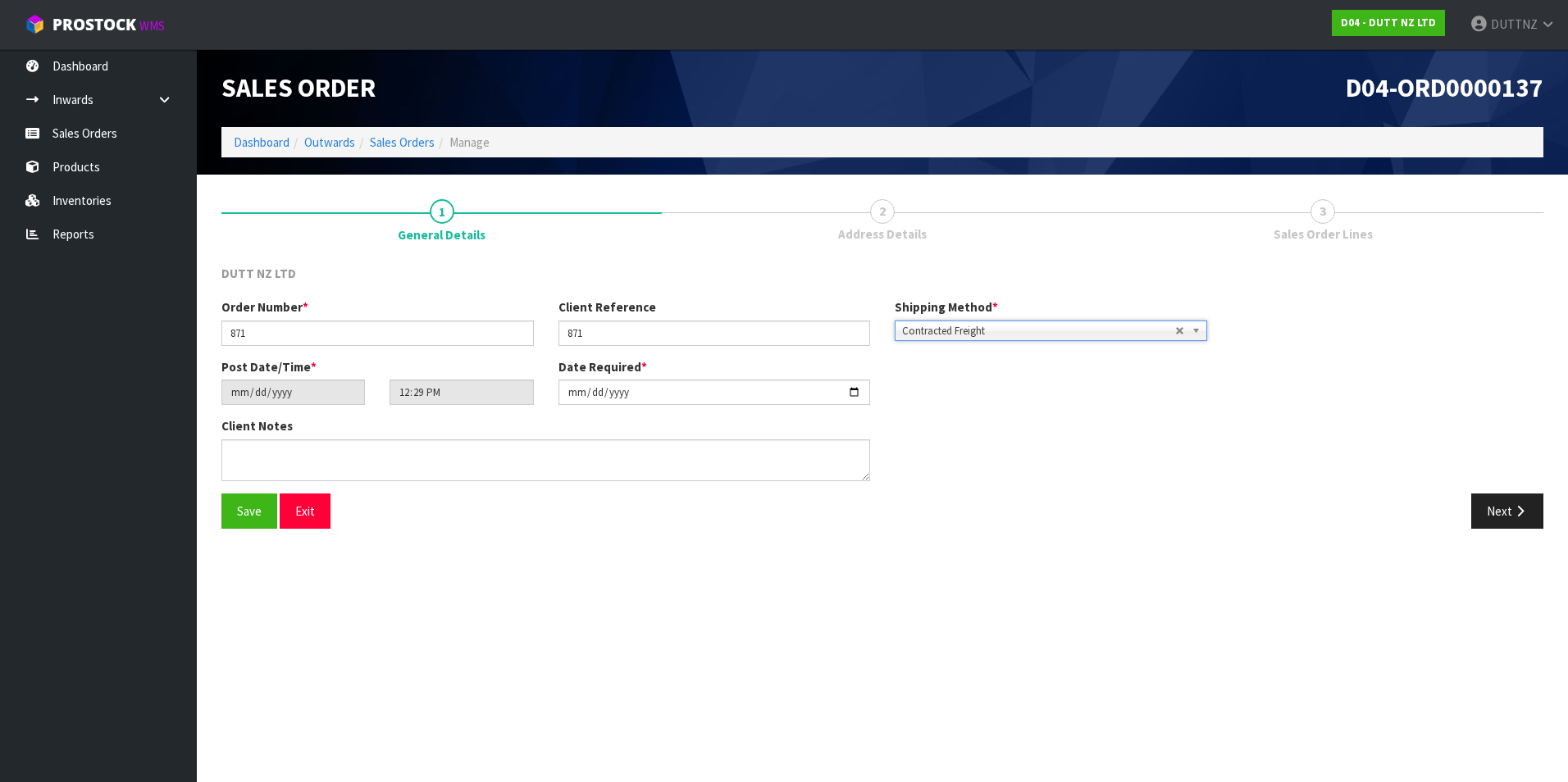
click at [1028, 388] on div "Post Date/Time * [DATE] 12:29:00.000 Date Required * [DATE]" at bounding box center [714, 387] width 1011 height 59
click at [725, 436] on div "Client Notes" at bounding box center [545, 449] width 649 height 63
click at [752, 466] on textarea at bounding box center [545, 461] width 649 height 42
click at [1250, 464] on div "Order Number * 871 Client Reference 871 Shipping Method * Pickup Contracted Fre…" at bounding box center [882, 395] width 1347 height 194
click at [1182, 330] on link "Select an Option" at bounding box center [1051, 330] width 313 height 20
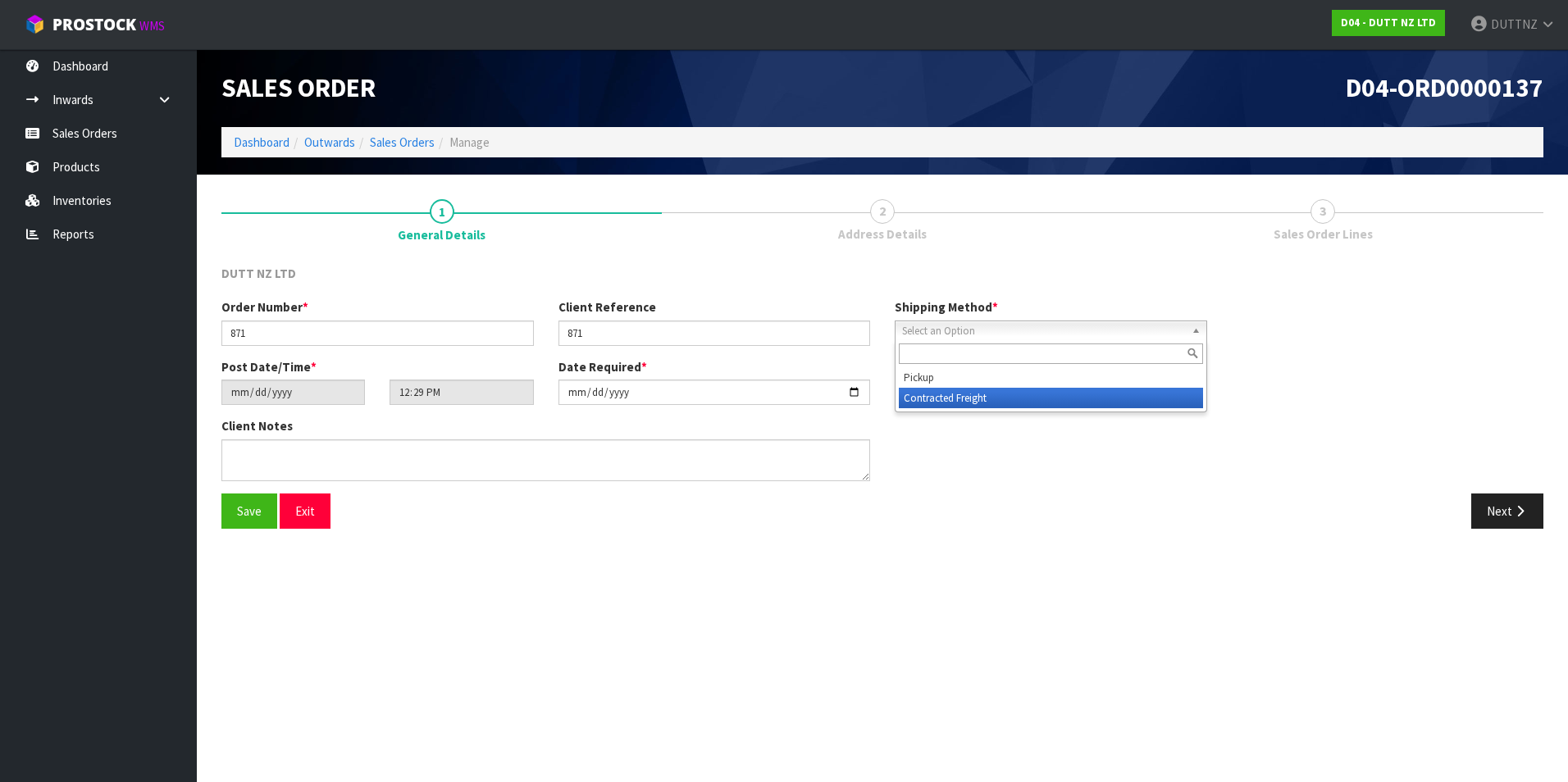
click at [1011, 402] on li "Contracted Freight" at bounding box center [1051, 398] width 305 height 20
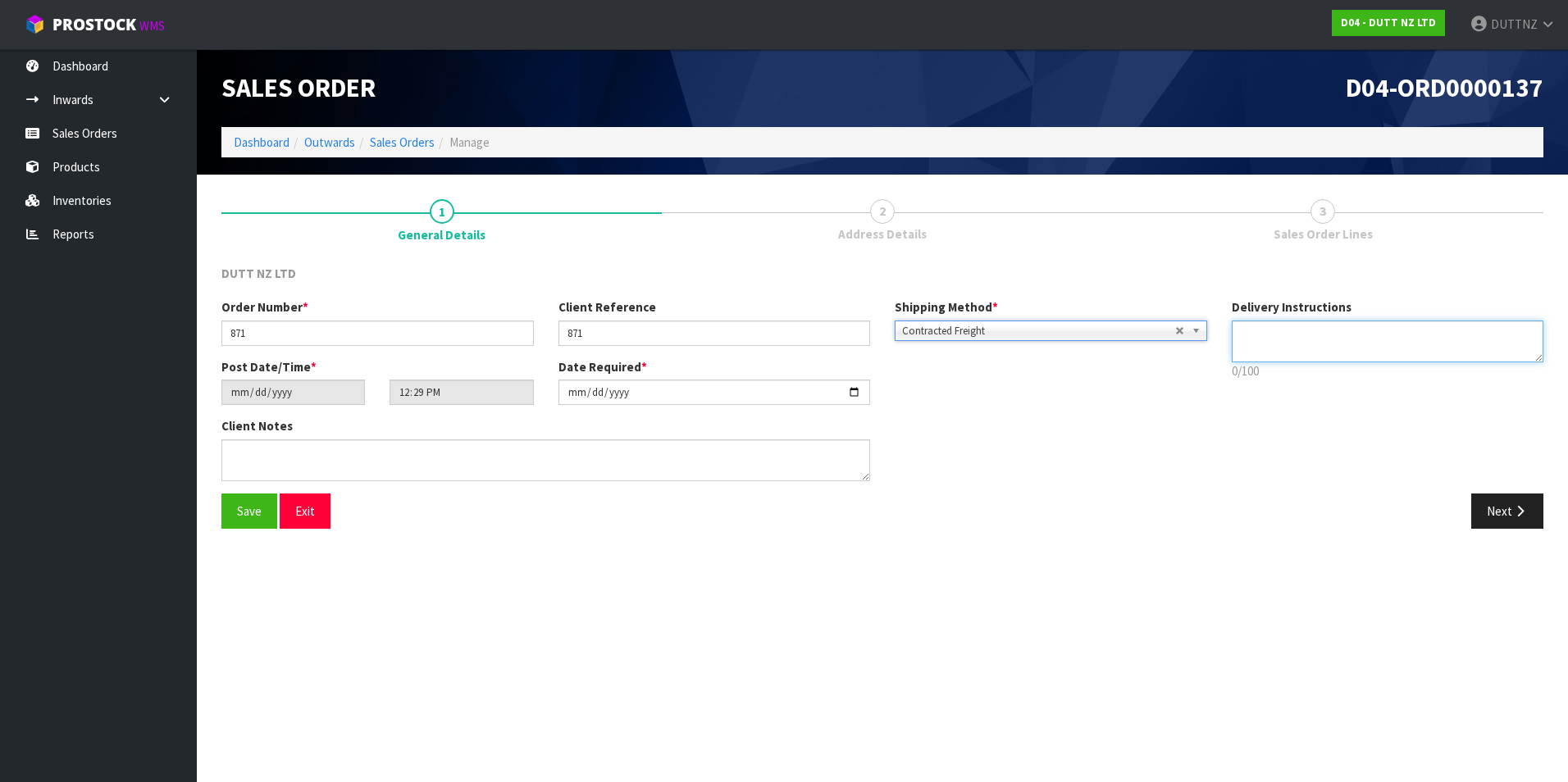
click at [1324, 339] on textarea at bounding box center [1388, 341] width 313 height 42
click at [1275, 313] on label "Delivery Instructions" at bounding box center [1291, 307] width 119 height 18
click at [1280, 337] on textarea at bounding box center [1388, 341] width 313 height 42
click at [1372, 349] on textarea at bounding box center [1388, 341] width 313 height 42
paste textarea "021 029 62764"
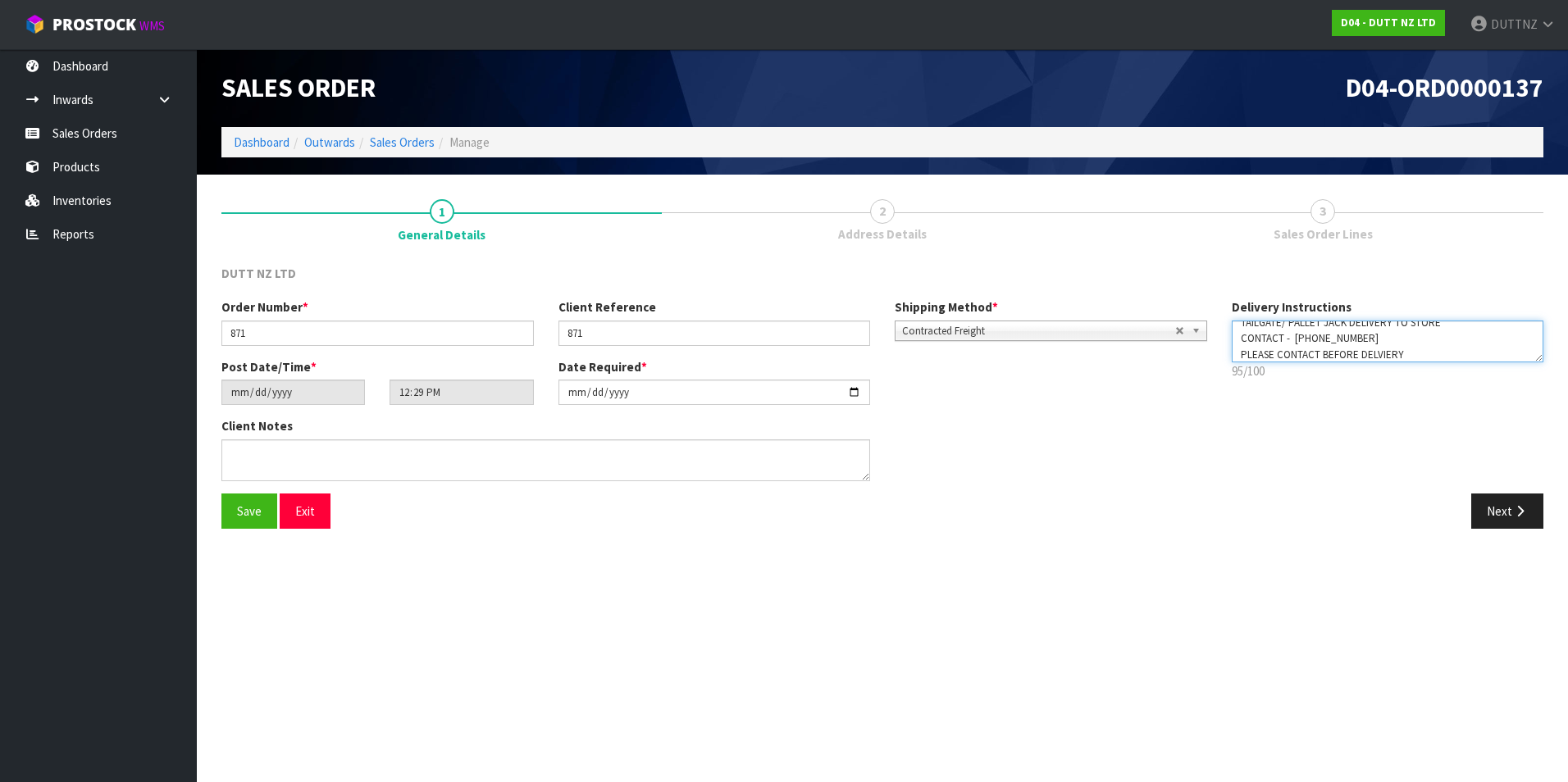
scroll to position [4, 0]
type textarea "TAILGATE/ PALLET JACK DELIVERY TO STORE CONTACT - [PHONE_NUMBER] PLEASE CONTACT…"
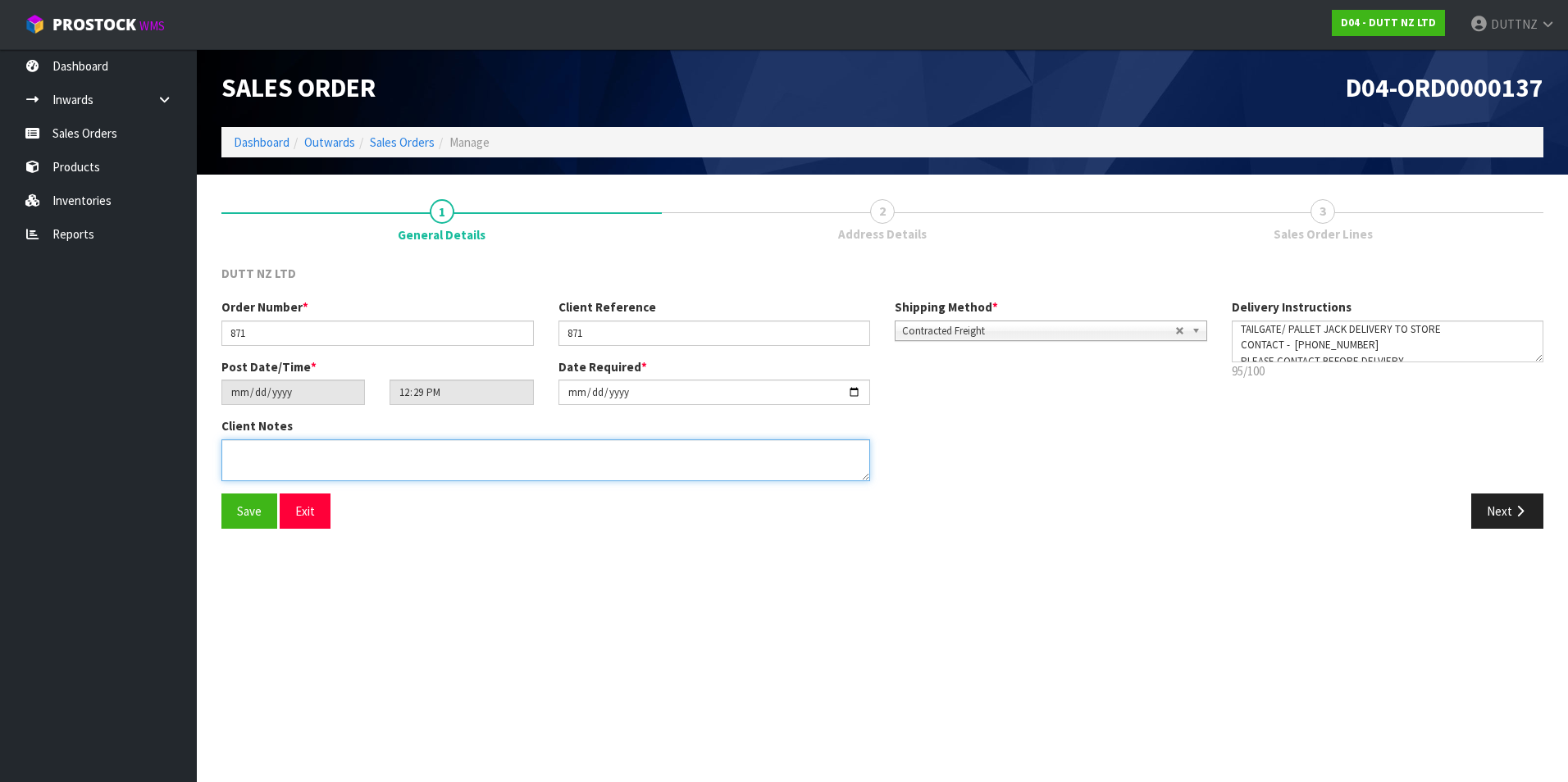
click at [694, 442] on textarea at bounding box center [545, 461] width 649 height 42
paste textarea "TAILGATE/ PALLET JACK DELIVERY TO STORE CONTACT - [PHONE_NUMBER] PLEASE CONTACT…"
type textarea "TAILGATE/ PALLET JACK DELIVERY TO STORE CONTACT - [PHONE_NUMBER] PLEASE CONTACT…"
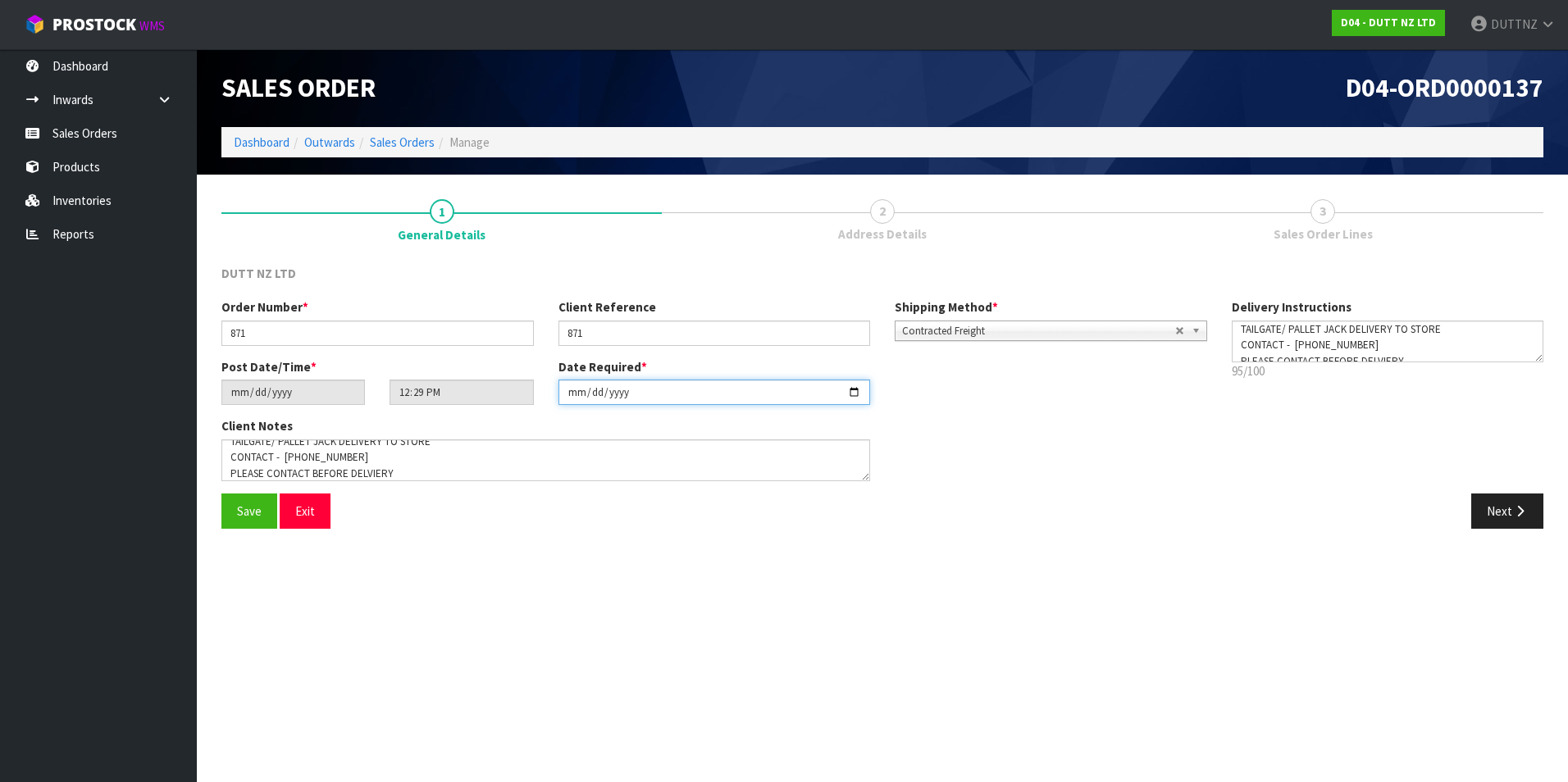
click at [845, 391] on input "[DATE]" at bounding box center [715, 392] width 313 height 25
click at [854, 394] on input "[DATE]" at bounding box center [715, 392] width 313 height 25
type input "[DATE]"
click at [532, 469] on textarea at bounding box center [545, 461] width 649 height 42
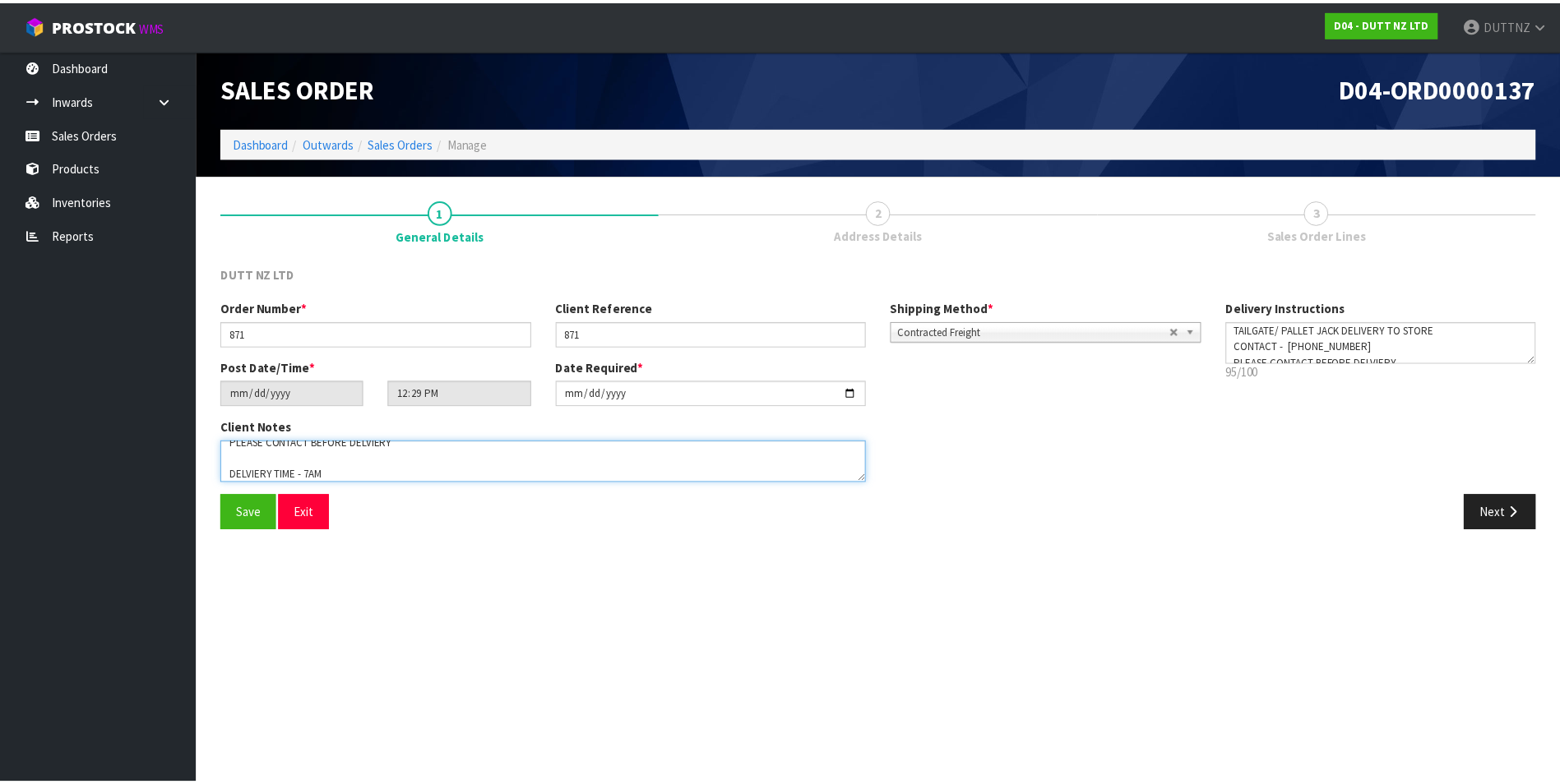
scroll to position [59, 0]
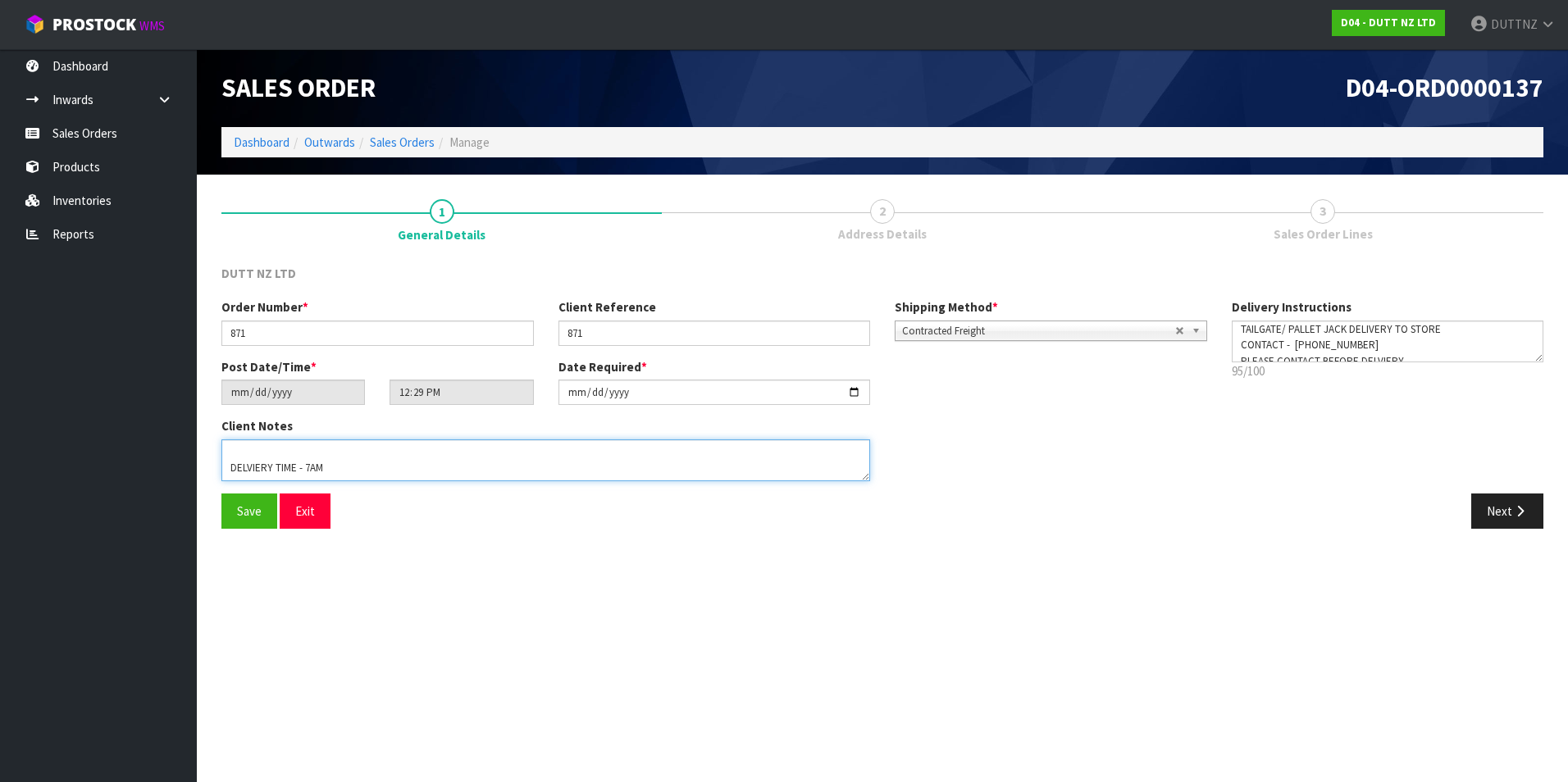
click at [236, 474] on textarea at bounding box center [545, 461] width 649 height 42
paste textarea "PLEASE REMOVE RUBBISH IF TIME PERMITS."
type textarea "TAILGATE/ PALLET JACK DELIVERY TO STORE CONTACT - [PHONE_NUMBER] PLEASE CONTACT…"
click at [1521, 502] on button "Next" at bounding box center [1507, 511] width 72 height 35
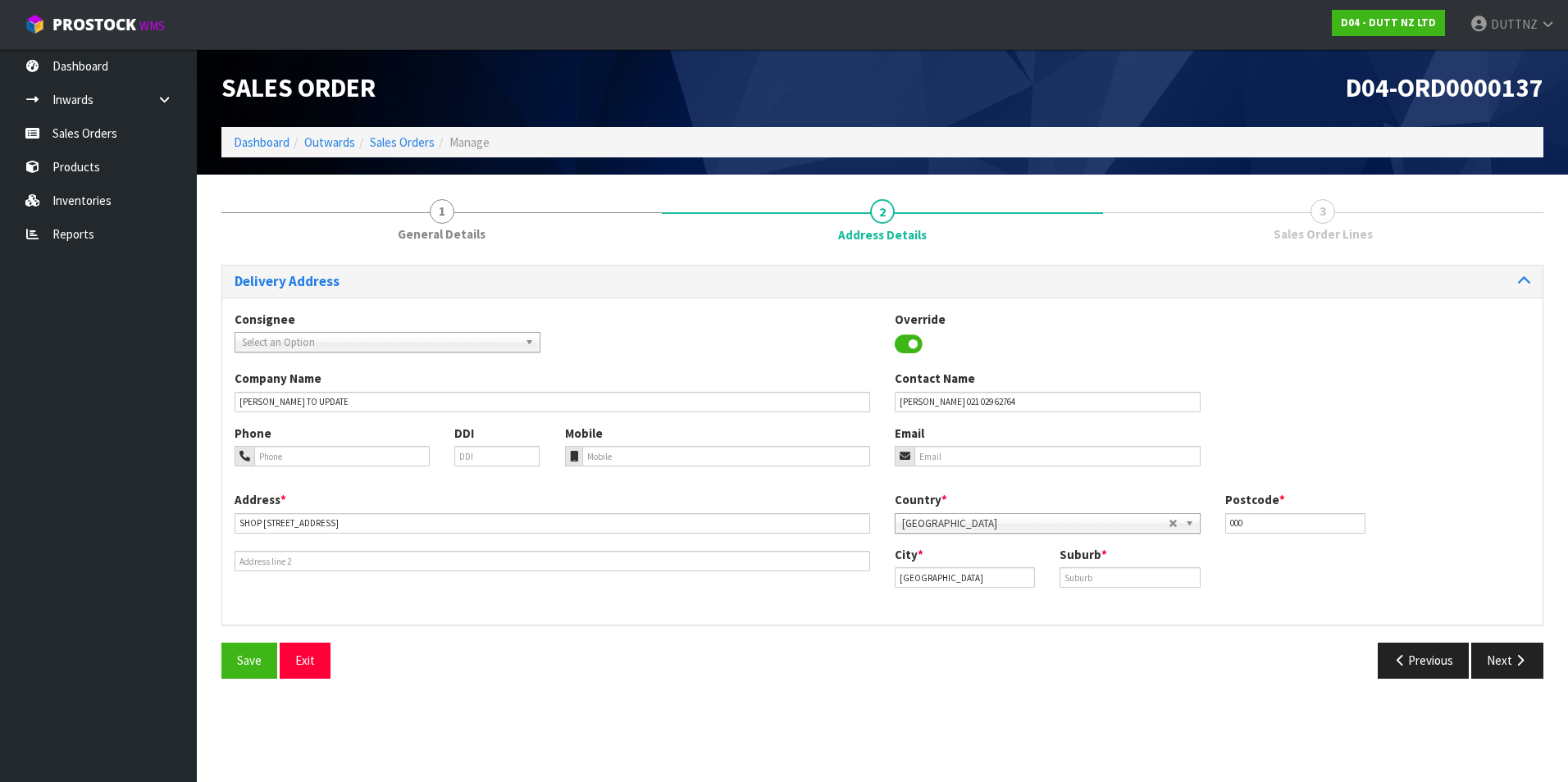
click at [698, 389] on div "Company Name [PERSON_NAME] TO UPDATE" at bounding box center [552, 391] width 660 height 42
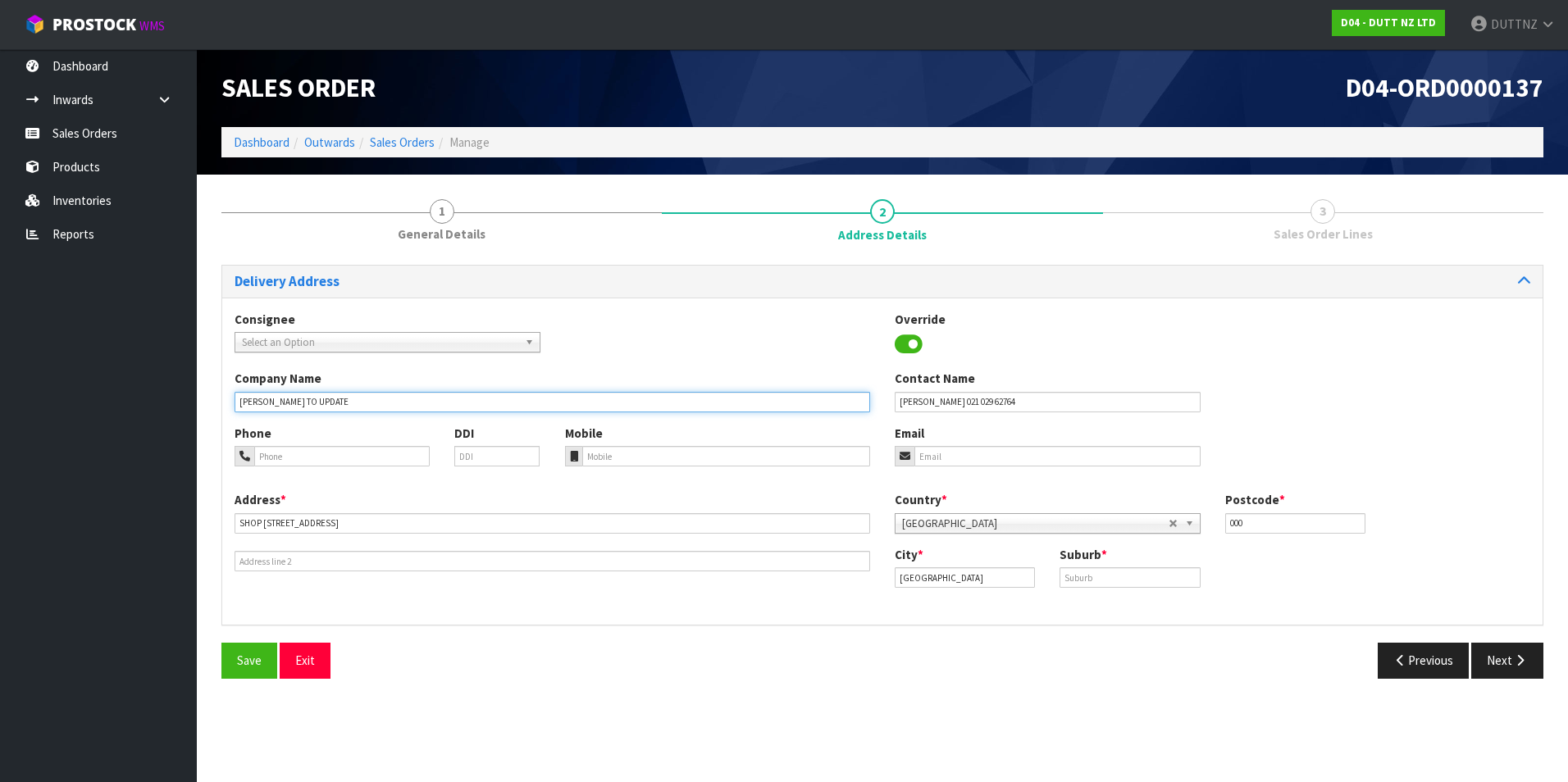
click at [701, 401] on input "[PERSON_NAME] TO UPDATE" at bounding box center [552, 402] width 636 height 20
type input "UGG [GEOGRAPHIC_DATA]"
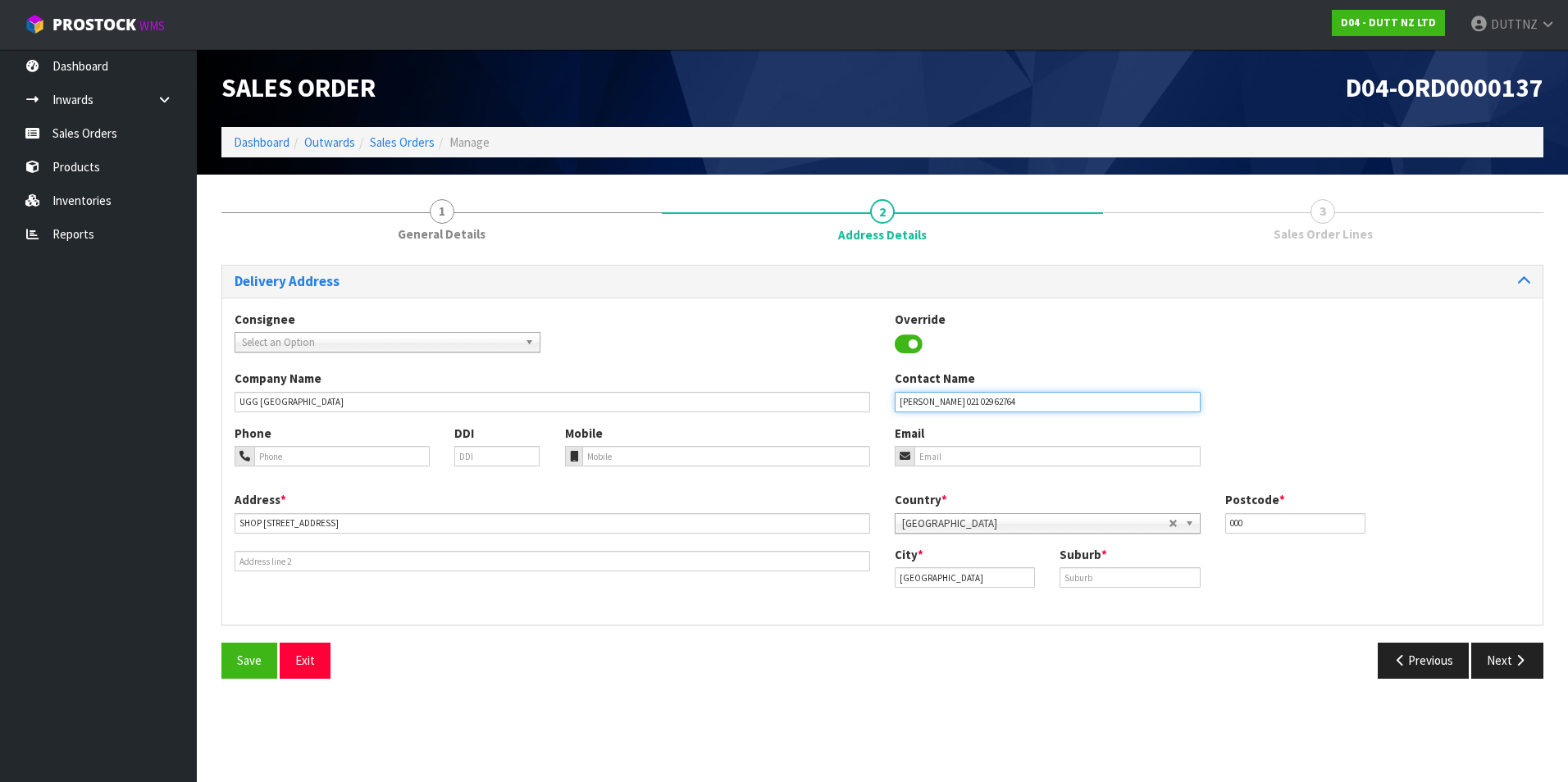
click at [1011, 402] on input "[PERSON_NAME] 021 029 62764" at bounding box center [1047, 402] width 306 height 20
click at [743, 430] on div "Mobile" at bounding box center [718, 446] width 330 height 42
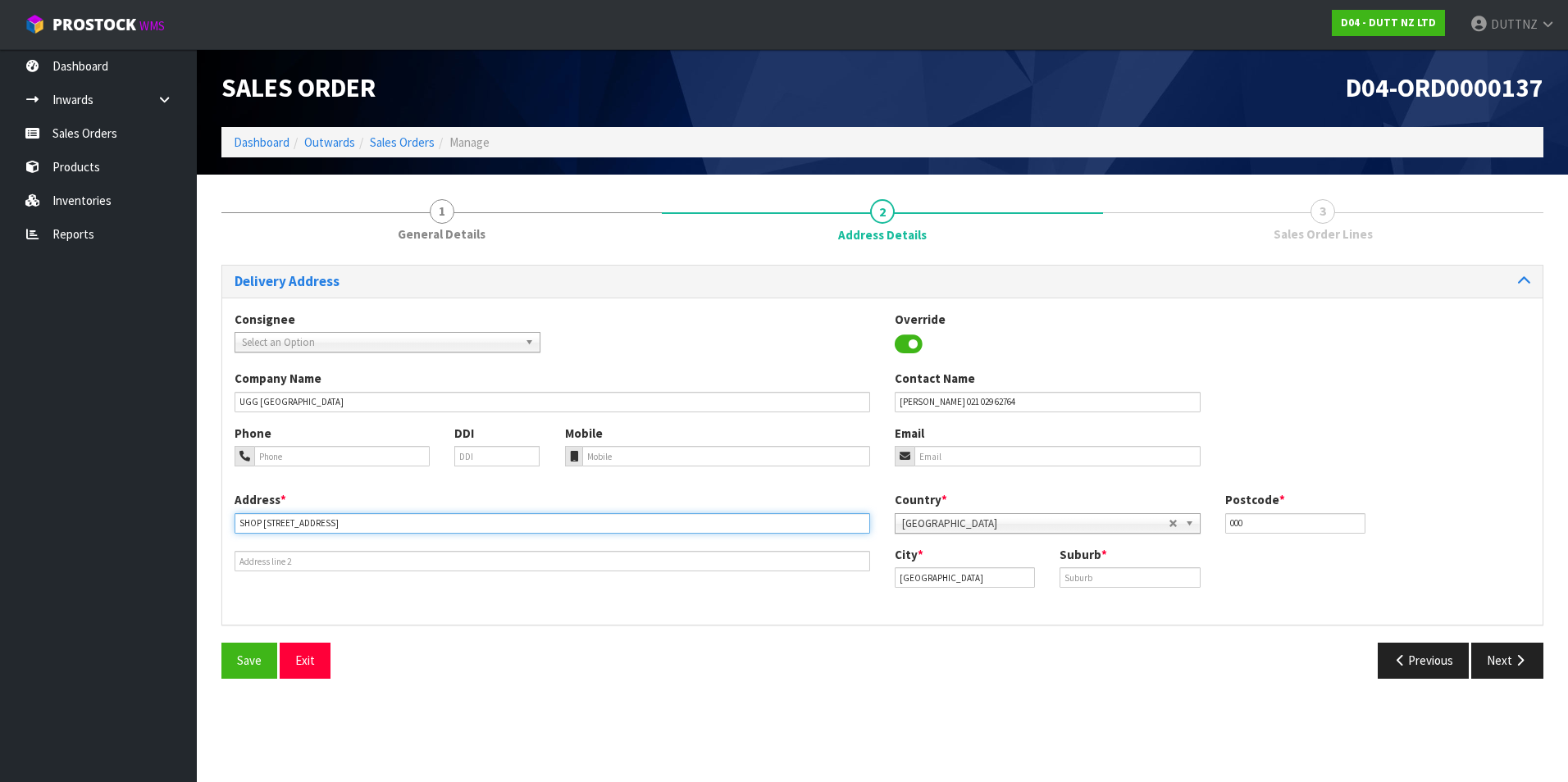
click at [471, 527] on input "SHOP [STREET_ADDRESS]" at bounding box center [552, 523] width 636 height 20
drag, startPoint x: 228, startPoint y: 523, endPoint x: -4, endPoint y: 523, distance: 232.0
click at [0, 523] on html "Toggle navigation ProStock WMS D04 - DUTT NZ LTD DUTTNZ Logout Dashboard Inward…" at bounding box center [784, 391] width 1568 height 782
click at [383, 549] on div "Address *" at bounding box center [552, 532] width 660 height 81
click at [380, 561] on input "text" at bounding box center [552, 561] width 636 height 20
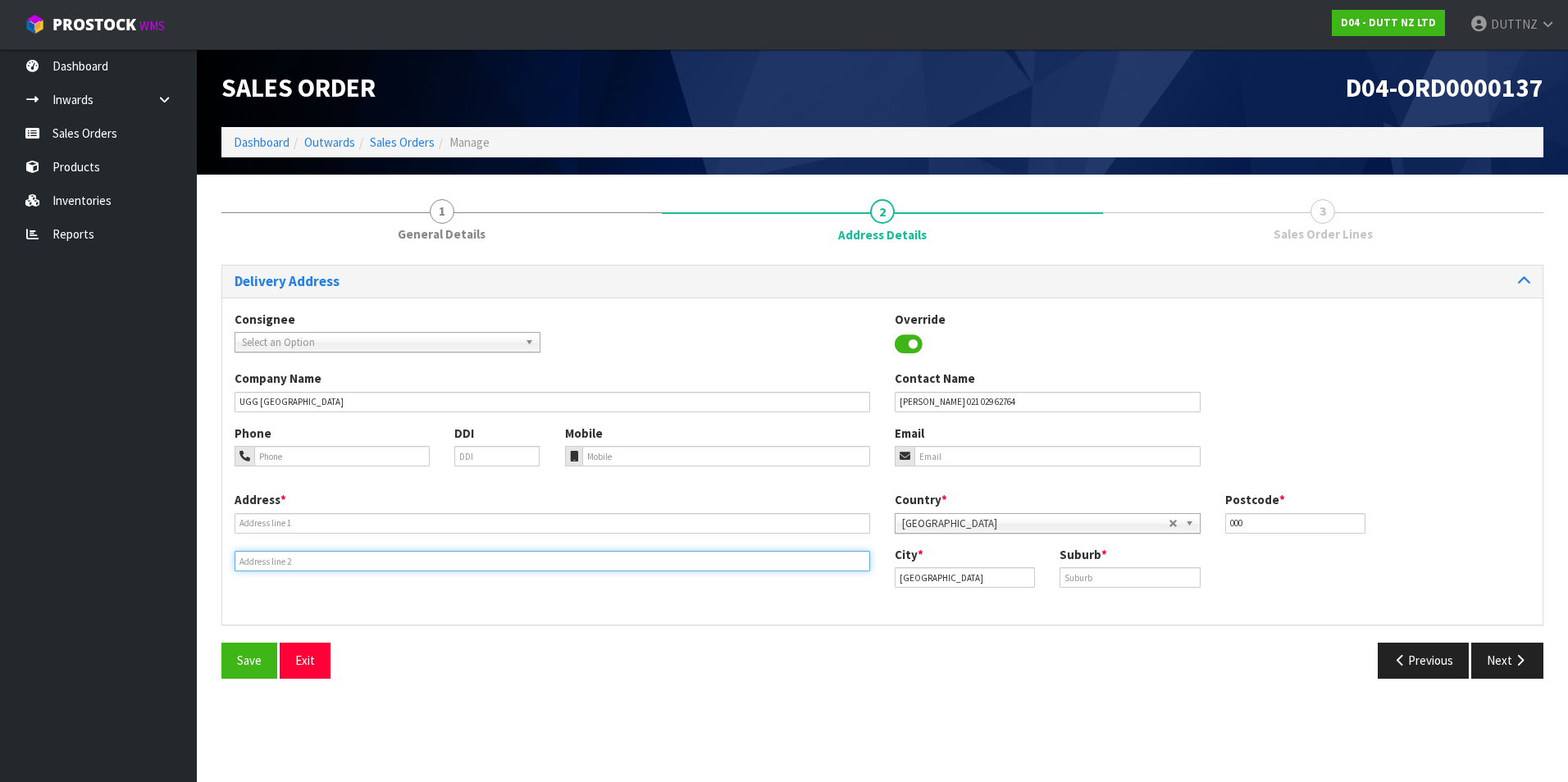
paste input "SHOP [STREET_ADDRESS]"
type input "SHOP [STREET_ADDRESS]"
click at [341, 525] on input "text" at bounding box center [552, 523] width 636 height 20
type input "UGG [GEOGRAPHIC_DATA]"
drag, startPoint x: 1275, startPoint y: 530, endPoint x: 1090, endPoint y: 531, distance: 185.0
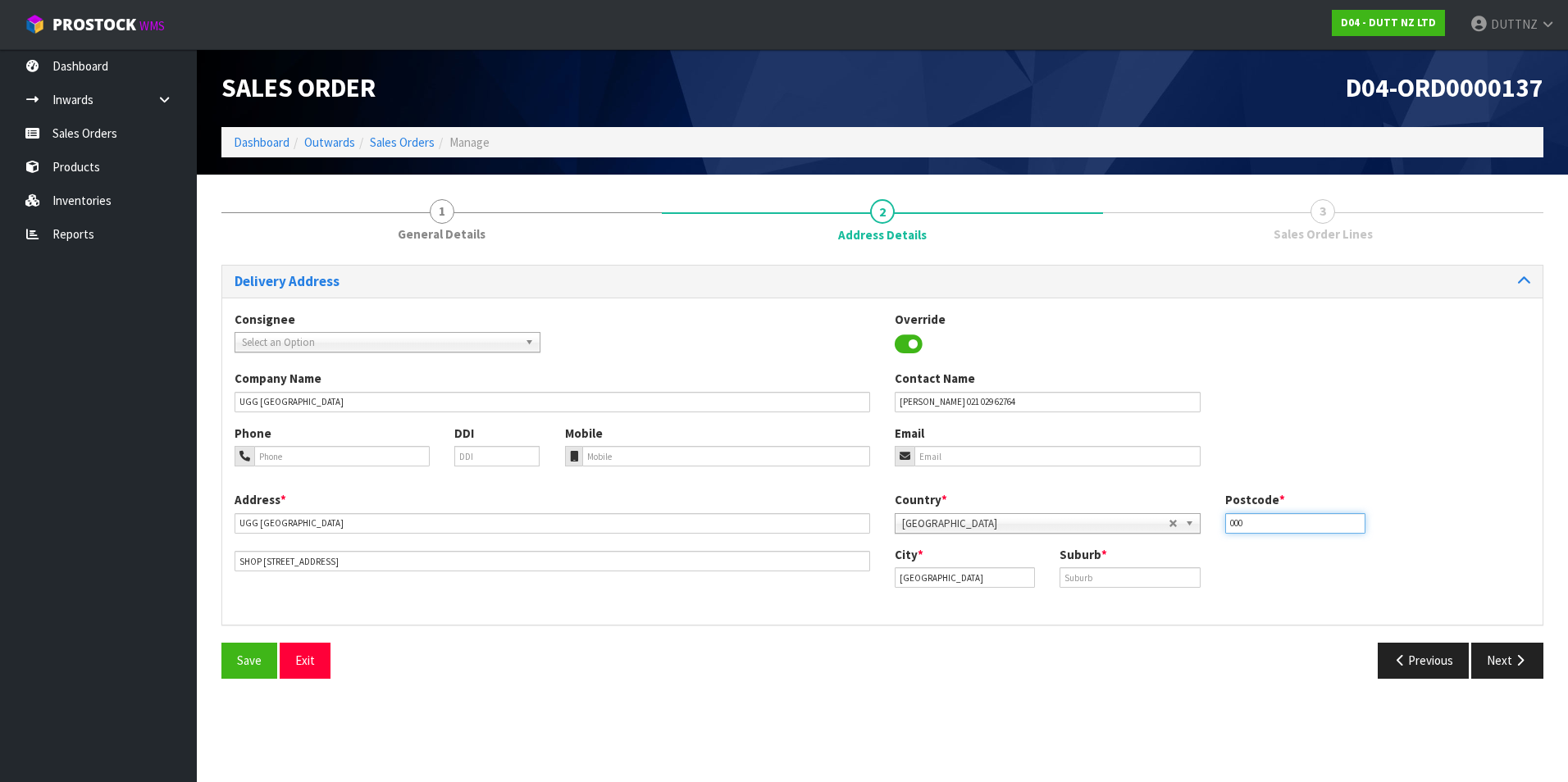
click at [1090, 531] on div "Country * [GEOGRAPHIC_DATA] [GEOGRAPHIC_DATA] [GEOGRAPHIC_DATA] [GEOGRAPHIC_DAT…" at bounding box center [1212, 519] width 660 height 54
type input "1010"
click at [996, 579] on input "[GEOGRAPHIC_DATA]" at bounding box center [965, 577] width 140 height 20
click at [1128, 579] on input "text" at bounding box center [1130, 577] width 140 height 20
type input "[GEOGRAPHIC_DATA]"
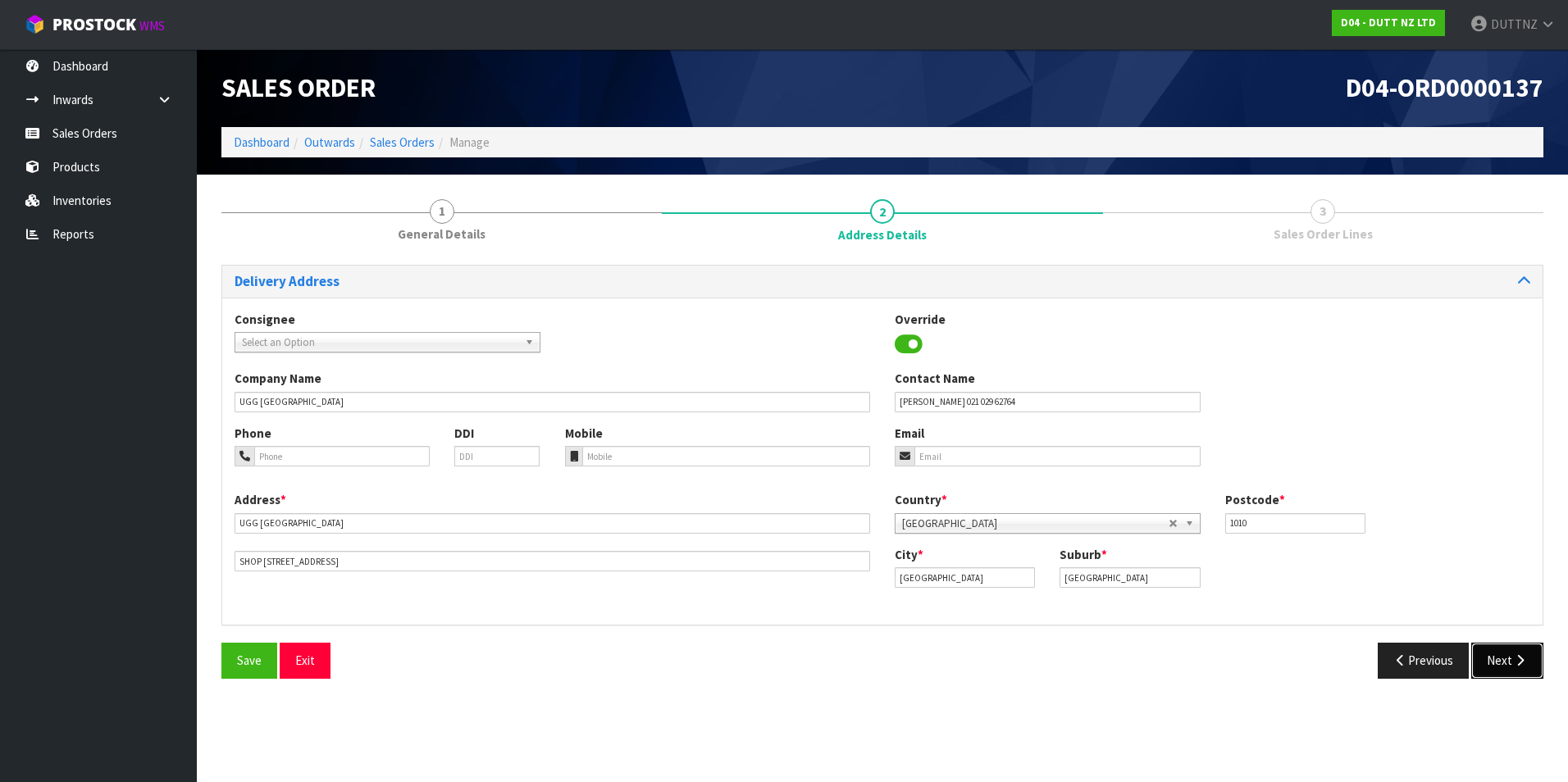
click at [1531, 659] on button "Next" at bounding box center [1507, 660] width 72 height 35
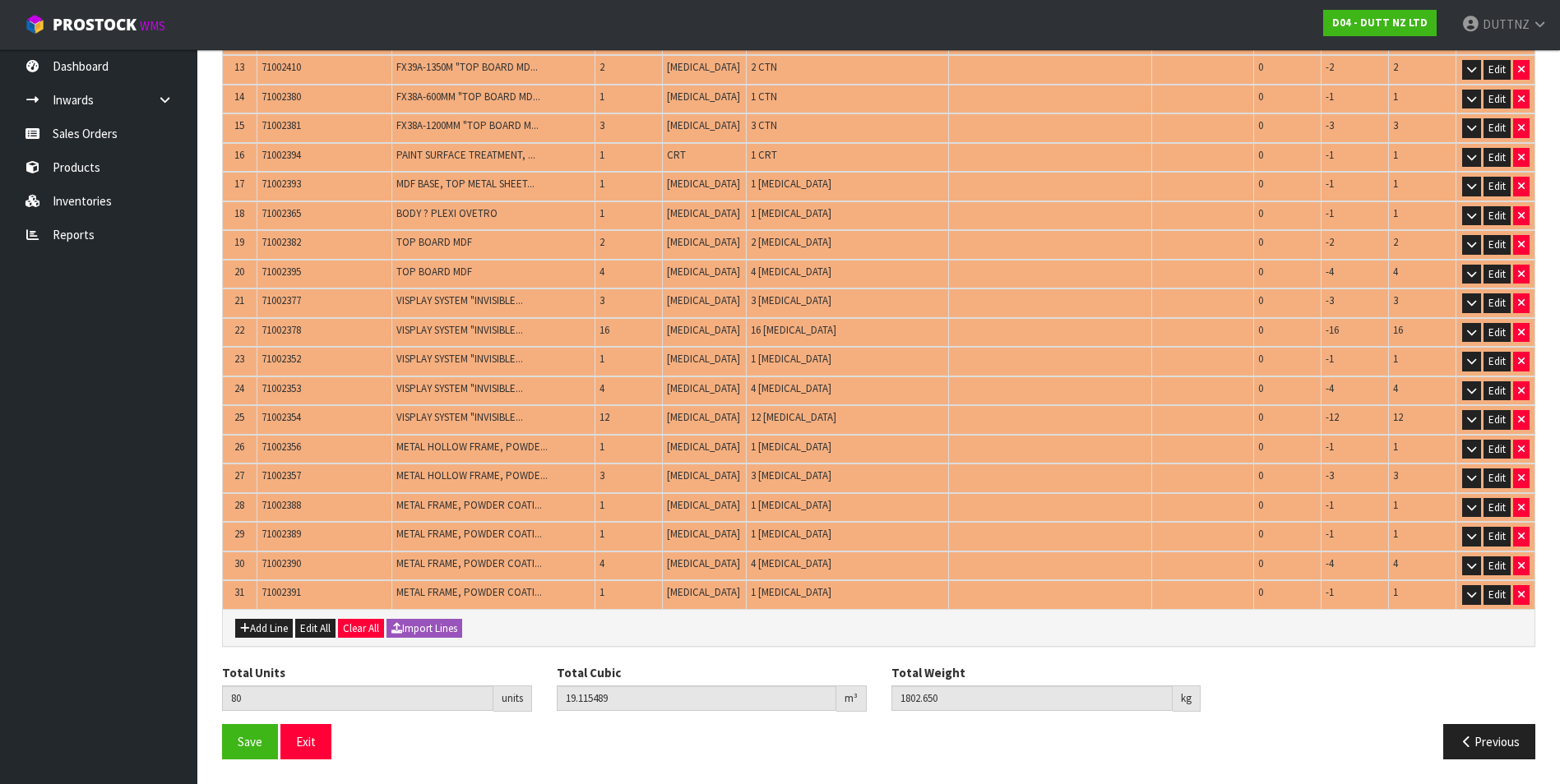
scroll to position [0, 0]
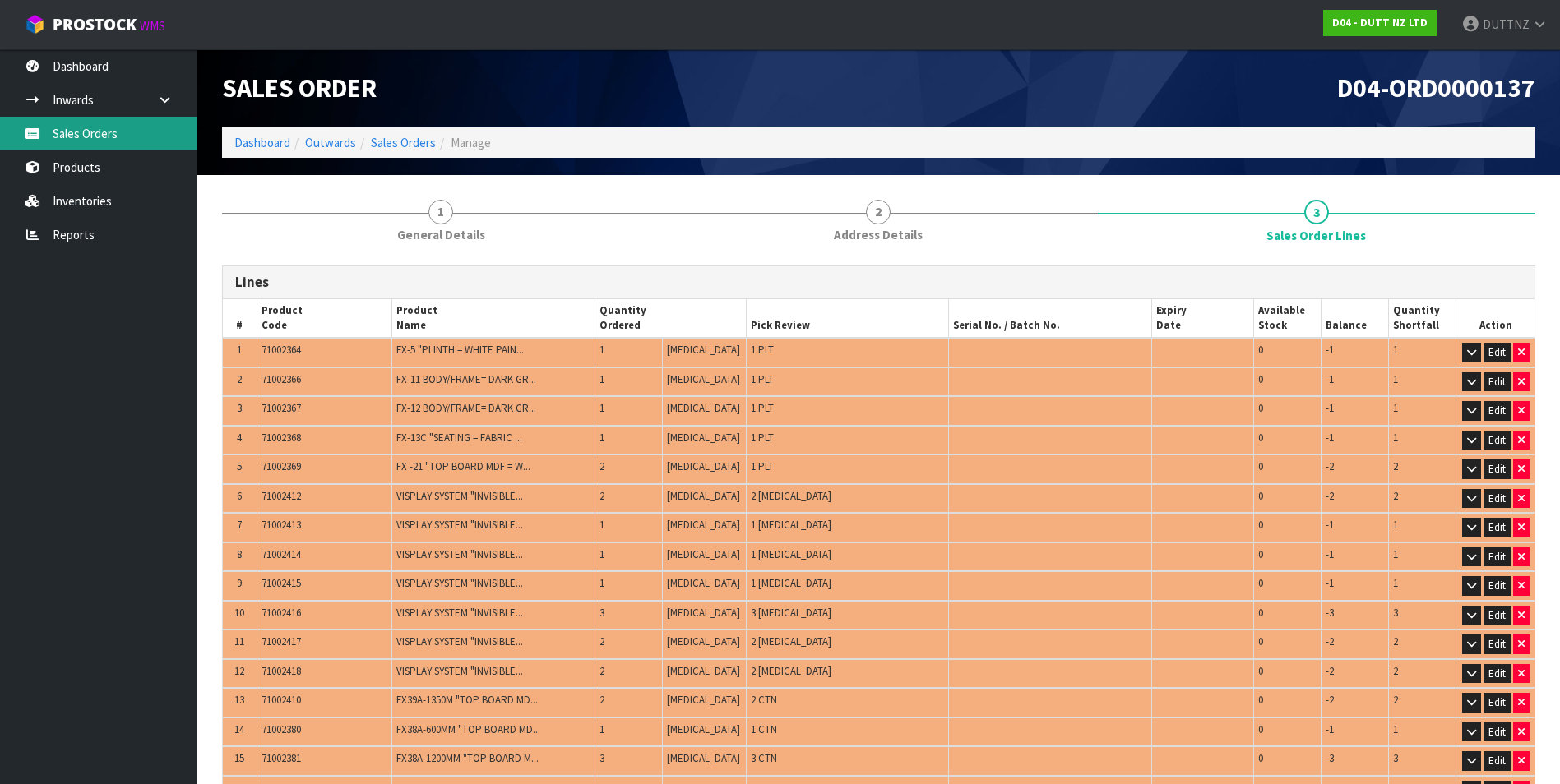
click at [91, 136] on link "Sales Orders" at bounding box center [99, 134] width 197 height 33
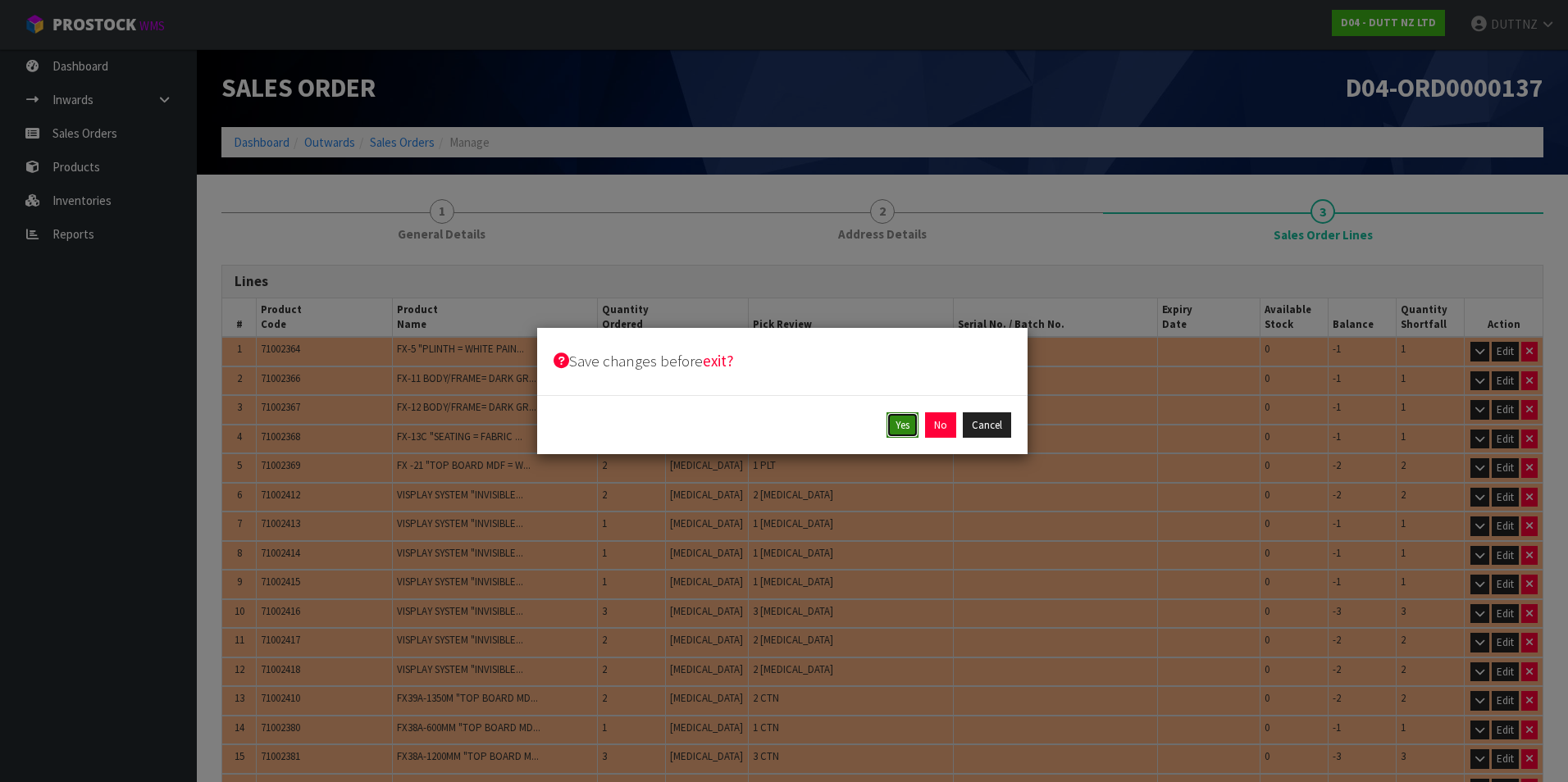
click at [909, 426] on button "Yes" at bounding box center [903, 426] width 32 height 26
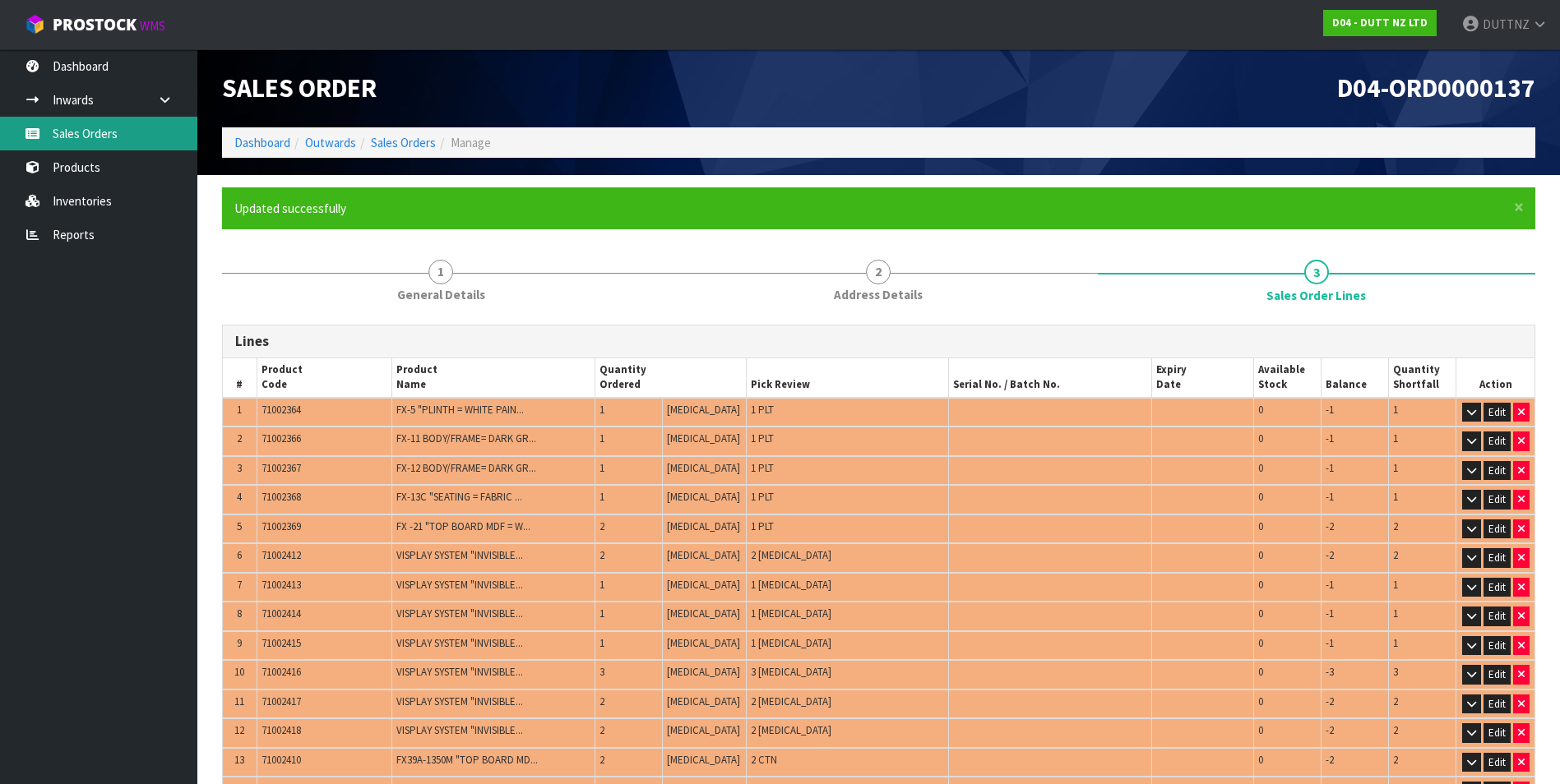
type input "19.257845"
type input "1981.650"
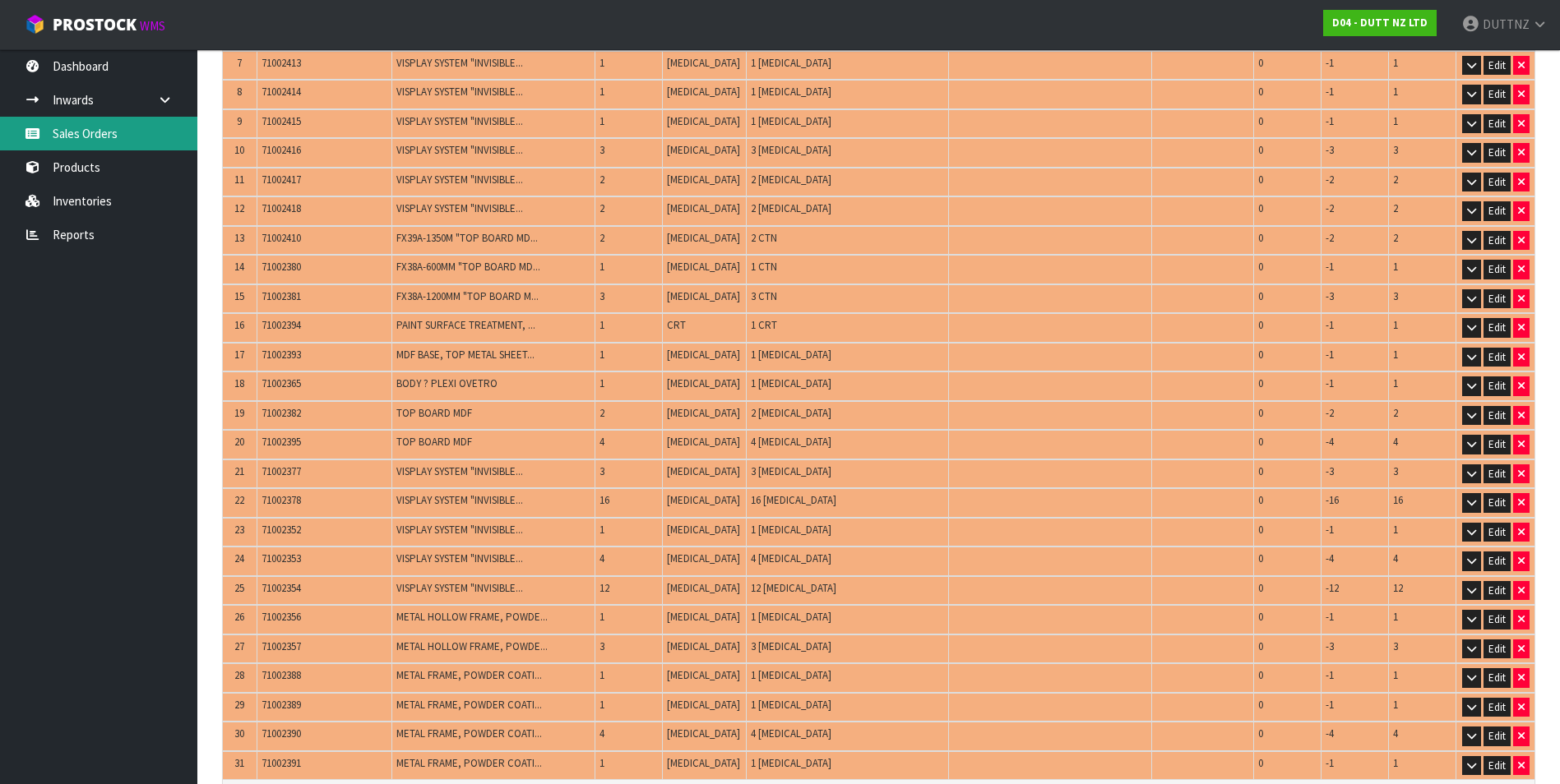
scroll to position [693, 0]
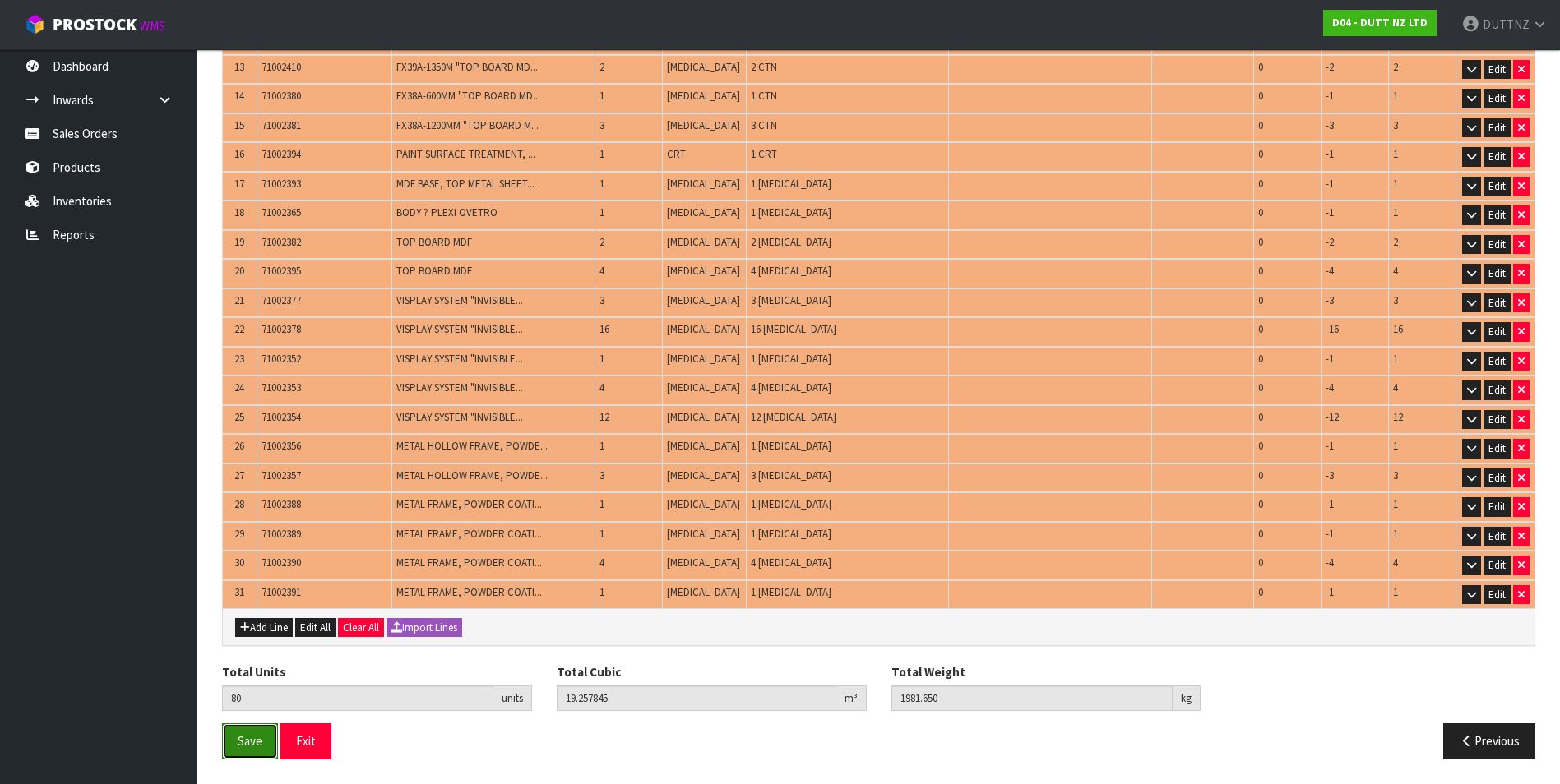
click at [259, 748] on span "Save" at bounding box center [250, 741] width 25 height 16
click at [1498, 747] on button "Previous" at bounding box center [1490, 741] width 92 height 35
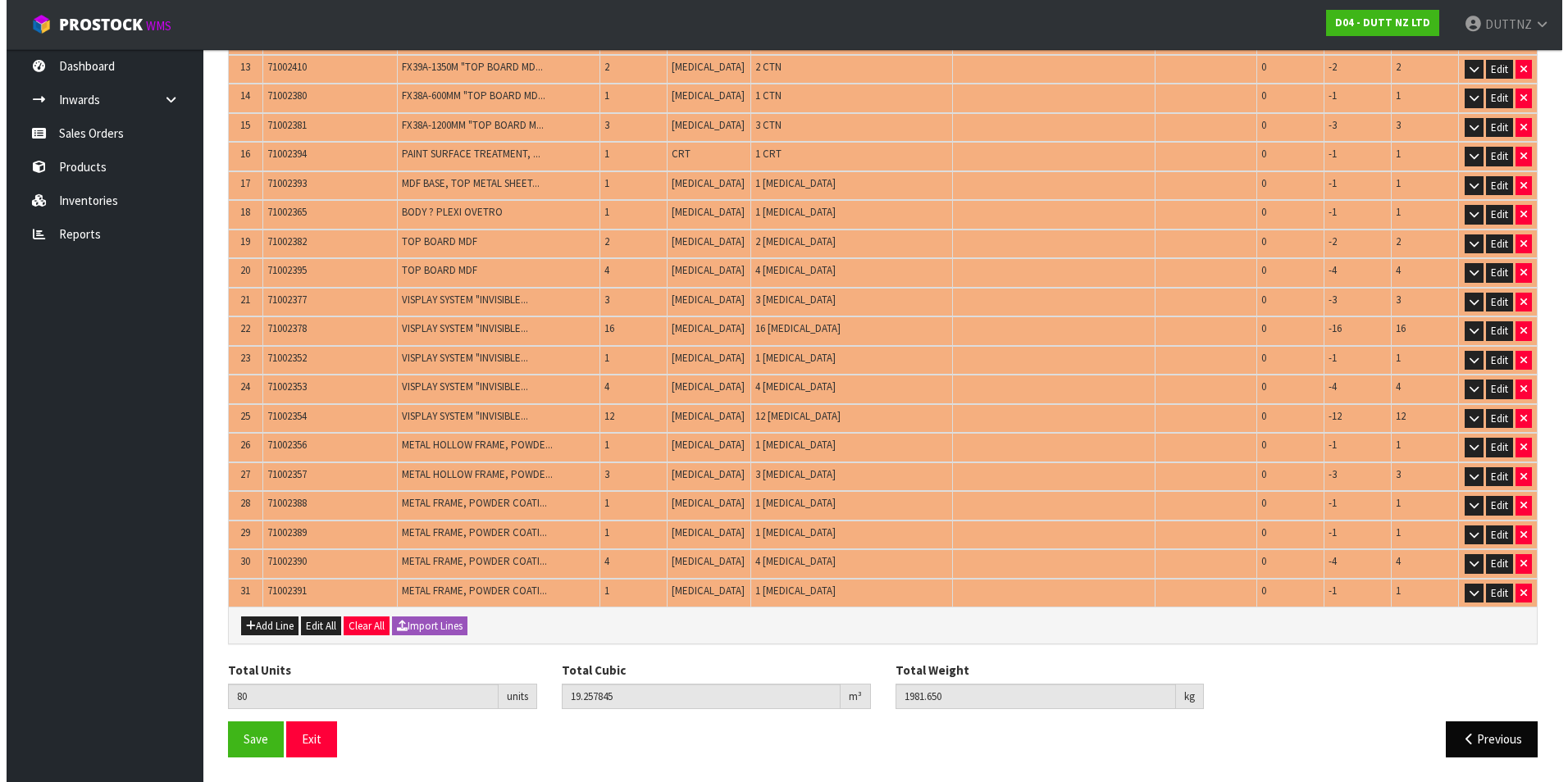
scroll to position [0, 0]
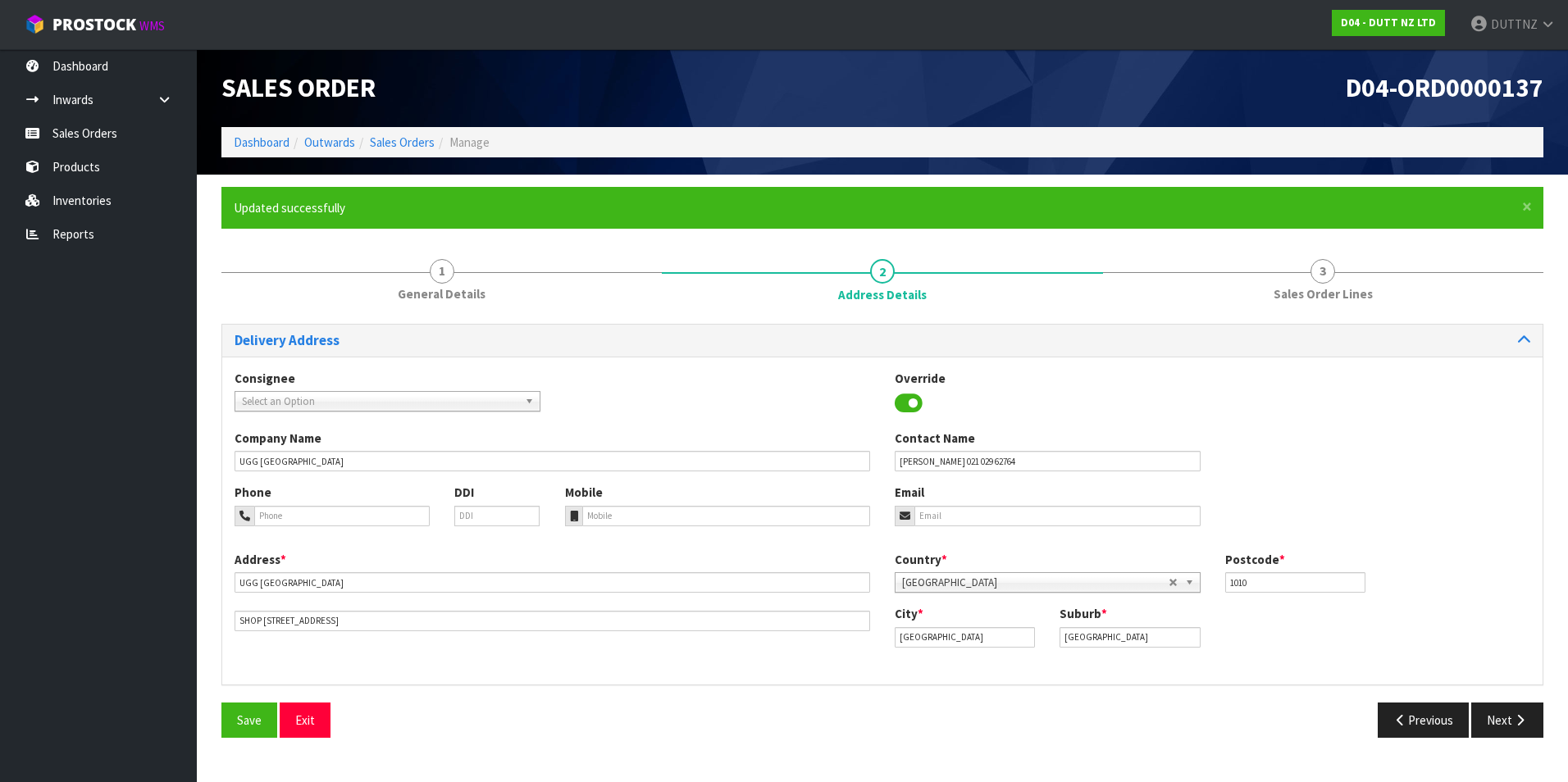
click at [1494, 741] on div "Save Exit Previous Next" at bounding box center [882, 727] width 1347 height 47
click at [1363, 728] on div "Previous Next" at bounding box center [1219, 721] width 673 height 35
click at [1409, 725] on button "Previous" at bounding box center [1423, 721] width 92 height 35
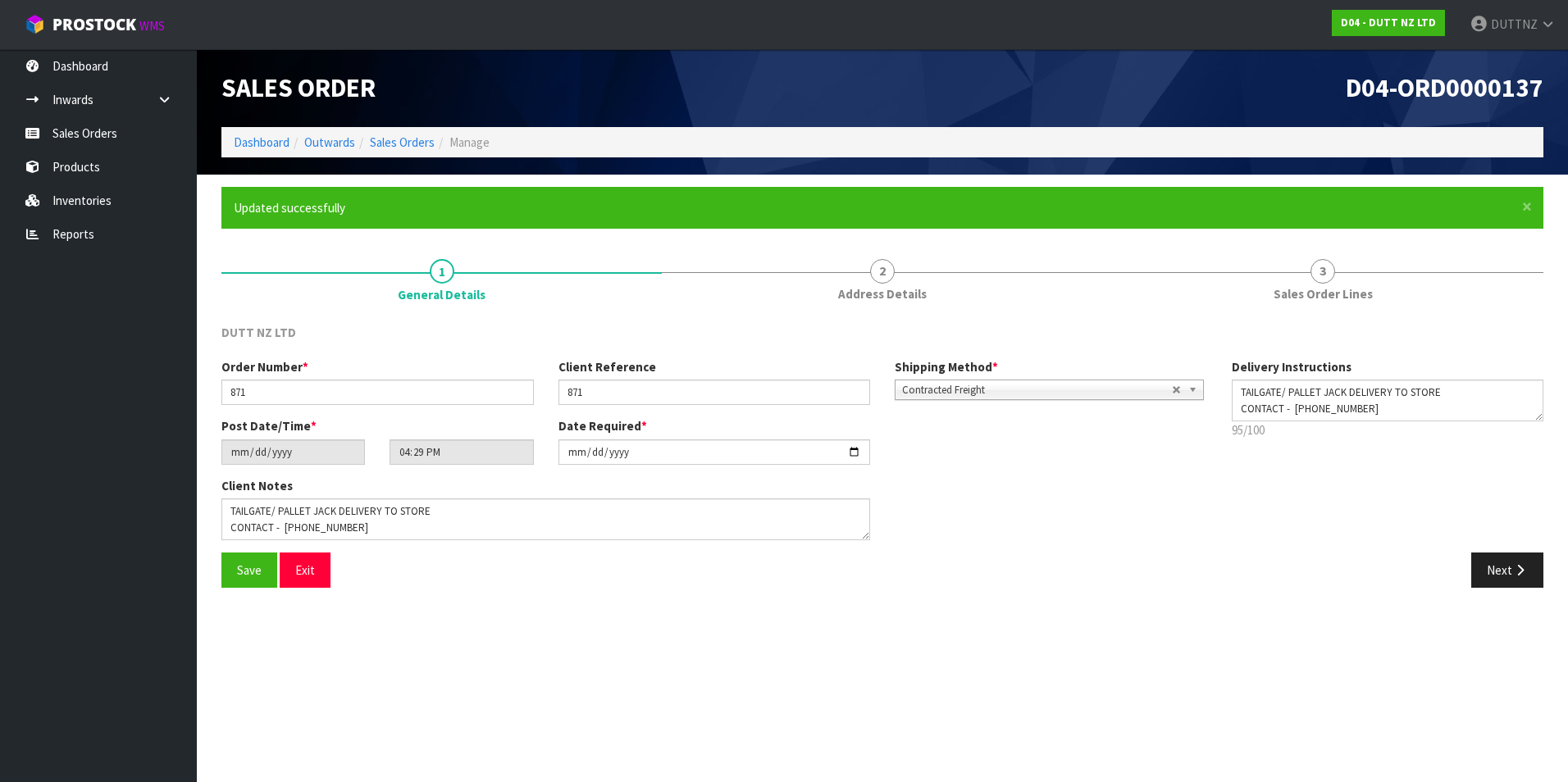
click at [335, 558] on div "Save Exit" at bounding box center [545, 570] width 673 height 35
drag, startPoint x: 330, startPoint y: 561, endPoint x: 318, endPoint y: 567, distance: 13.4
click at [330, 562] on div "Save Exit" at bounding box center [545, 570] width 673 height 35
click at [318, 568] on button "Exit" at bounding box center [306, 570] width 51 height 35
